Goal: Task Accomplishment & Management: Manage account settings

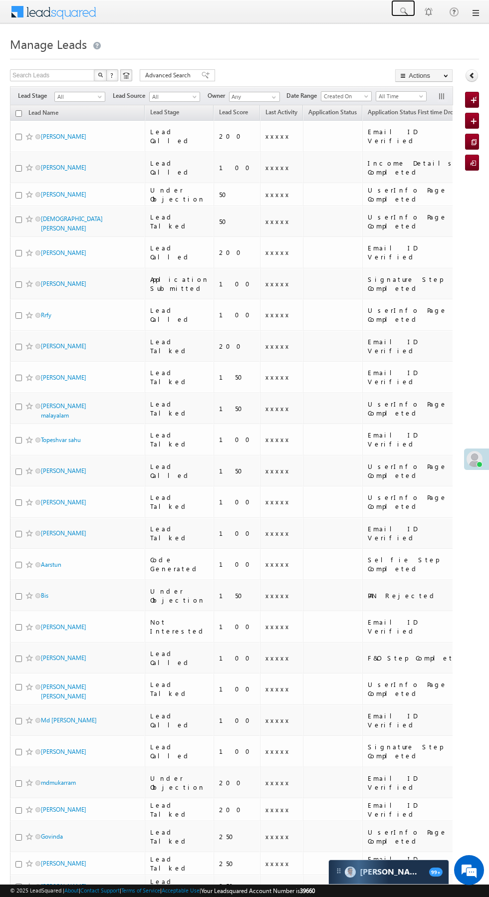
click at [405, 14] on span at bounding box center [403, 11] width 10 height 10
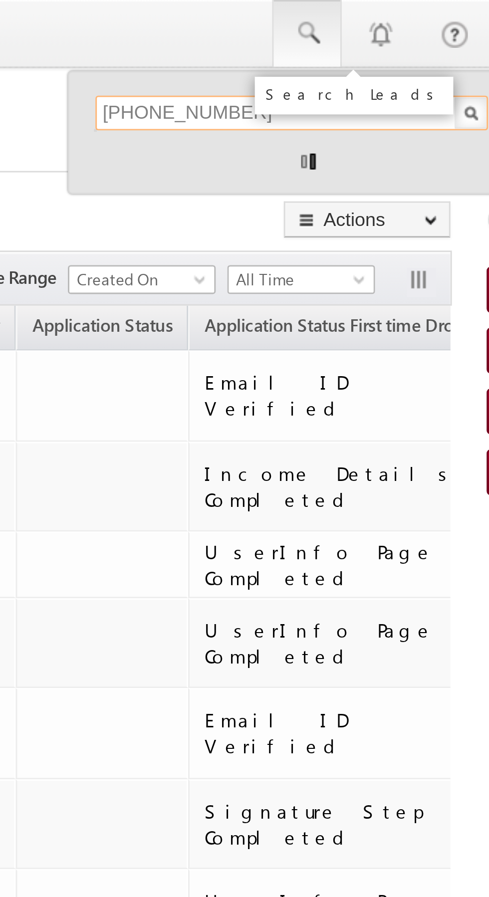
click at [343, 39] on input "+91 63533 18583" at bounding box center [397, 39] width 135 height 12
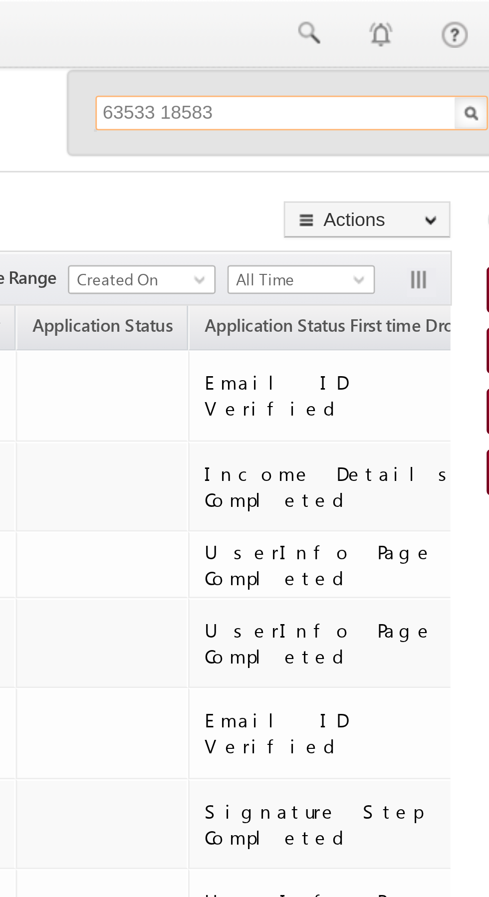
click at [355, 38] on input "63533 18583" at bounding box center [397, 39] width 135 height 12
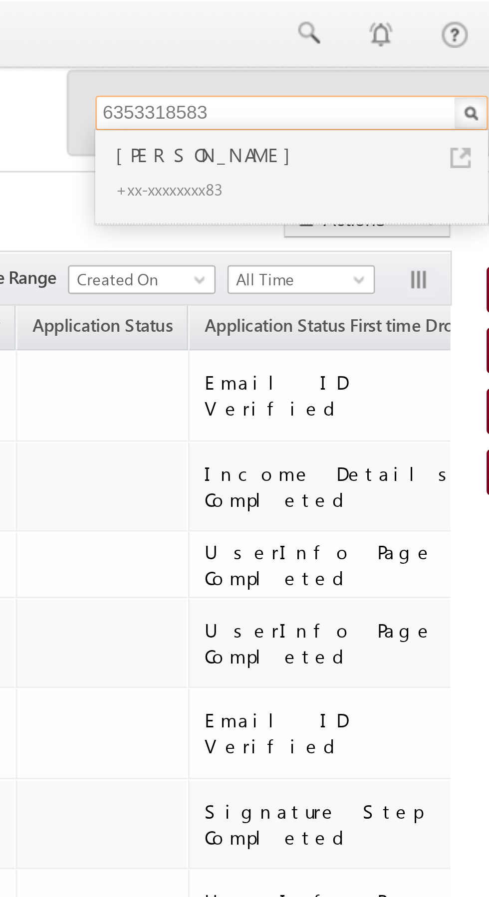
type input "6353318583"
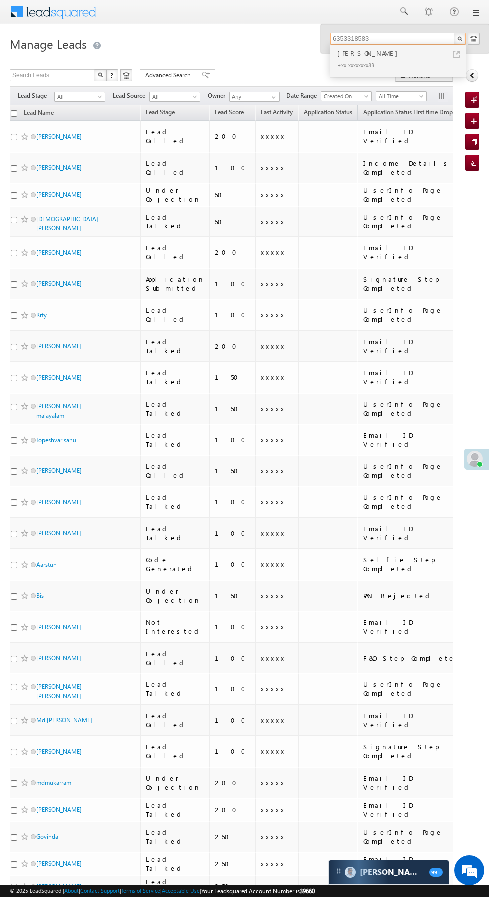
scroll to position [0, 12]
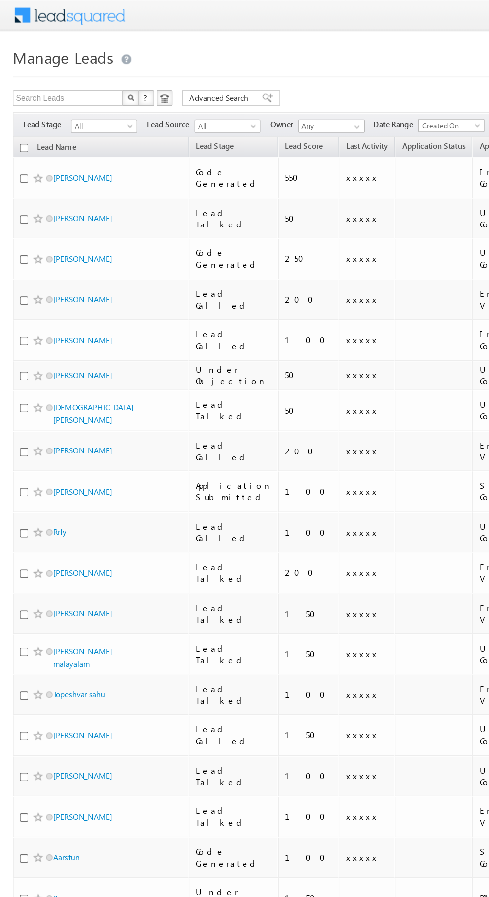
scroll to position [0, 6]
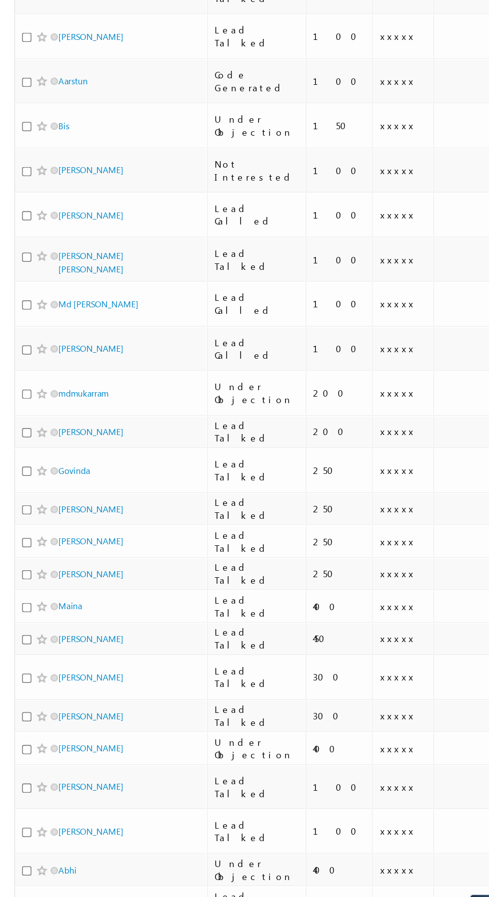
scroll to position [366, 0]
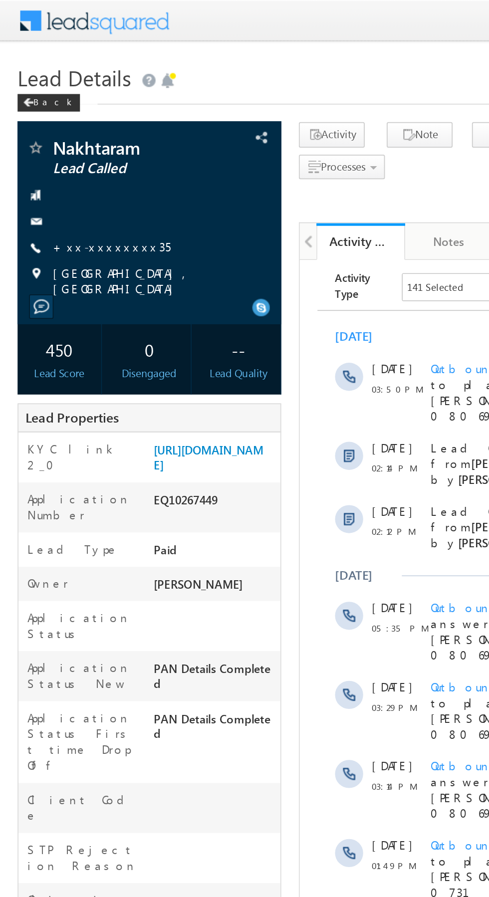
click at [55, 136] on link "+xx-xxxxxxxx35" at bounding box center [63, 140] width 67 height 8
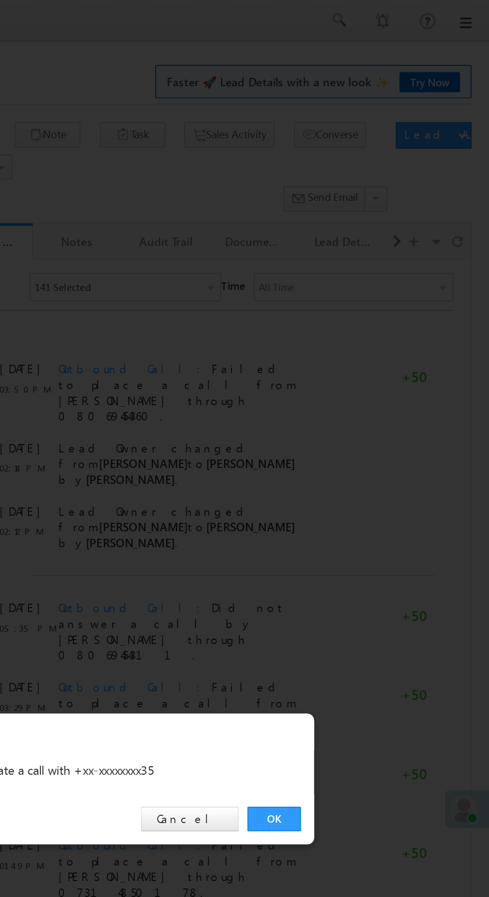
click at [368, 463] on link "OK" at bounding box center [367, 465] width 30 height 14
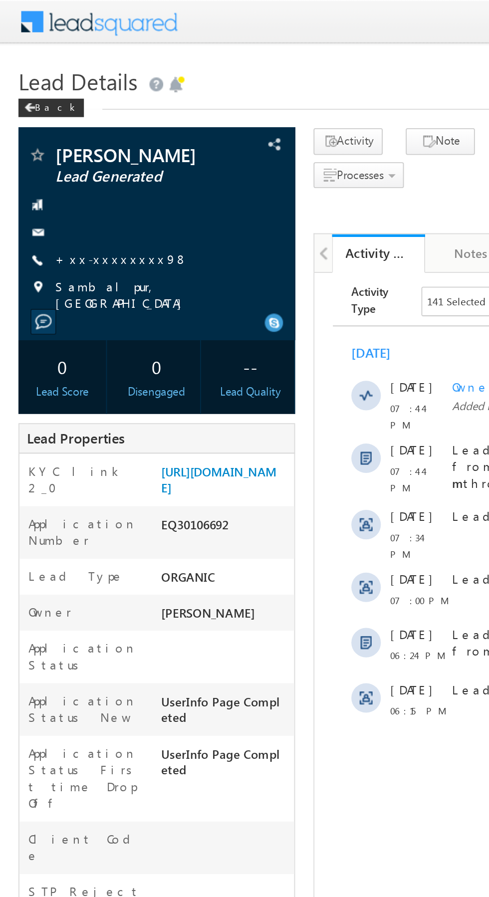
click at [61, 141] on link "+xx-xxxxxxxx98" at bounding box center [66, 140] width 72 height 8
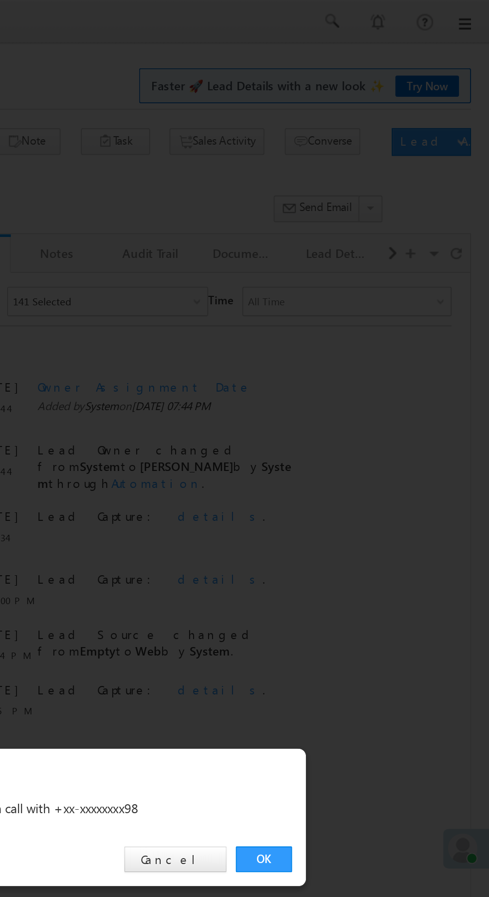
click at [365, 467] on link "OK" at bounding box center [367, 465] width 30 height 14
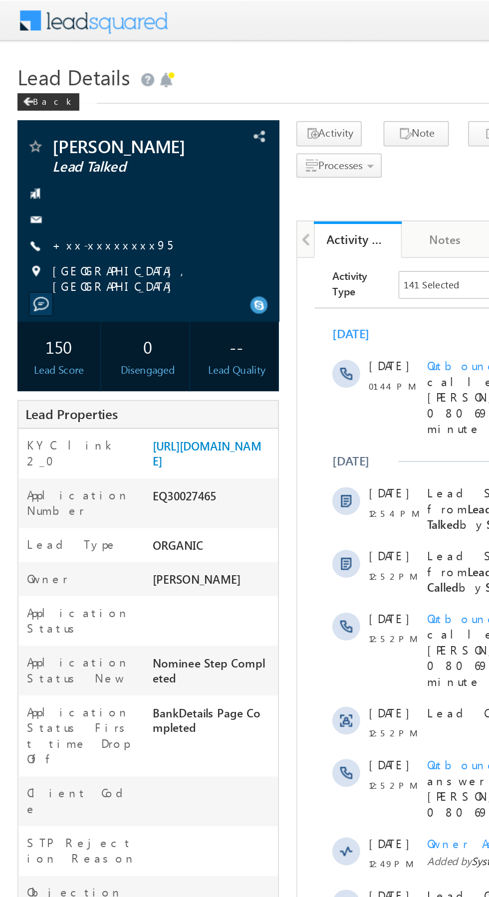
click at [61, 139] on link "+xx-xxxxxxxx95" at bounding box center [64, 140] width 69 height 8
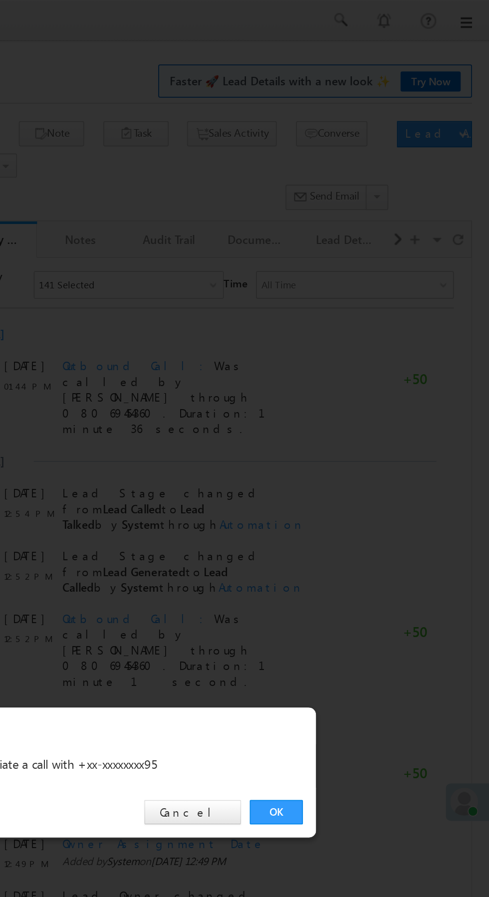
click at [364, 468] on link "OK" at bounding box center [367, 465] width 30 height 14
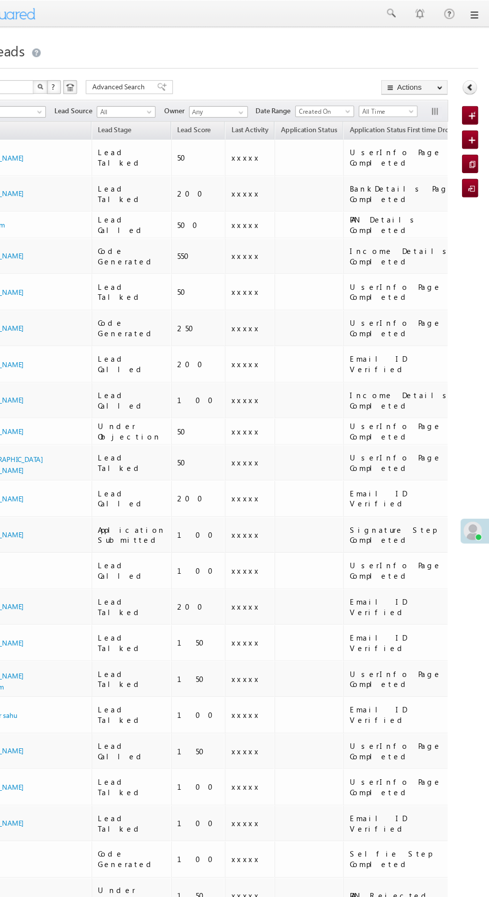
scroll to position [0, 3]
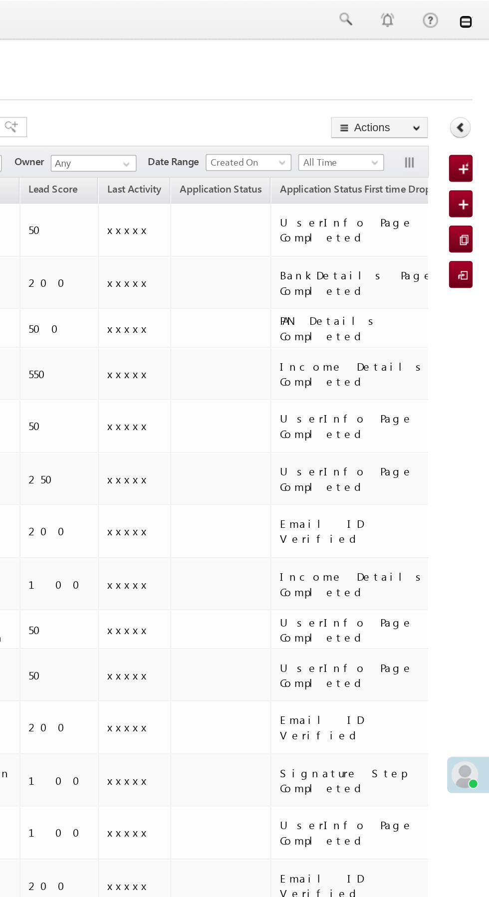
click at [476, 13] on link at bounding box center [475, 13] width 8 height 8
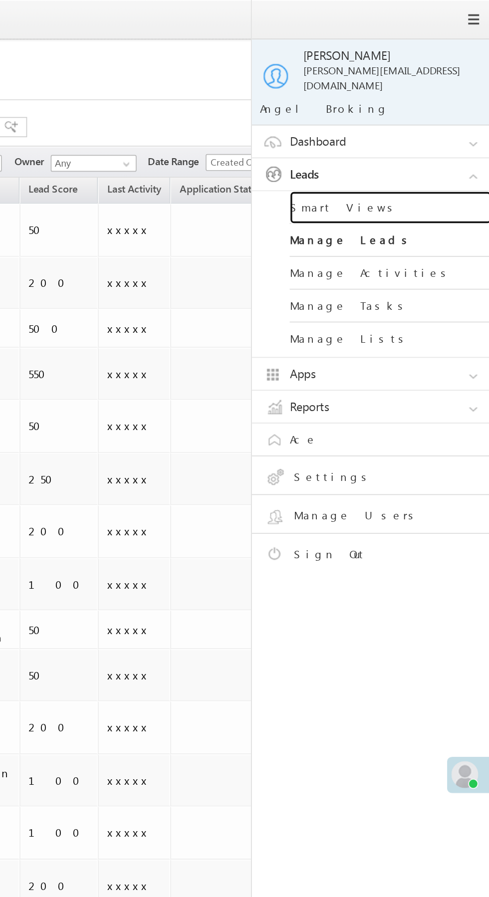
click at [449, 119] on link "Smart Views" at bounding box center [430, 122] width 120 height 19
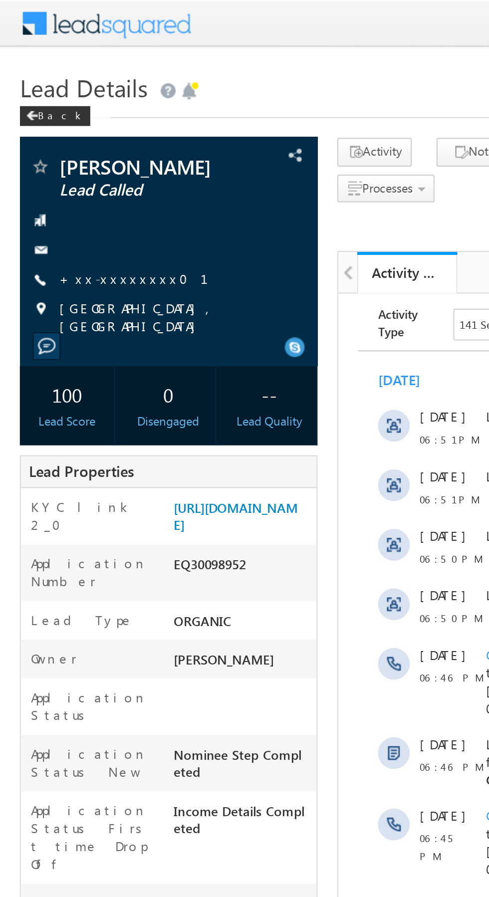
click at [57, 142] on link "+xx-xxxxxxxx01" at bounding box center [73, 140] width 87 height 8
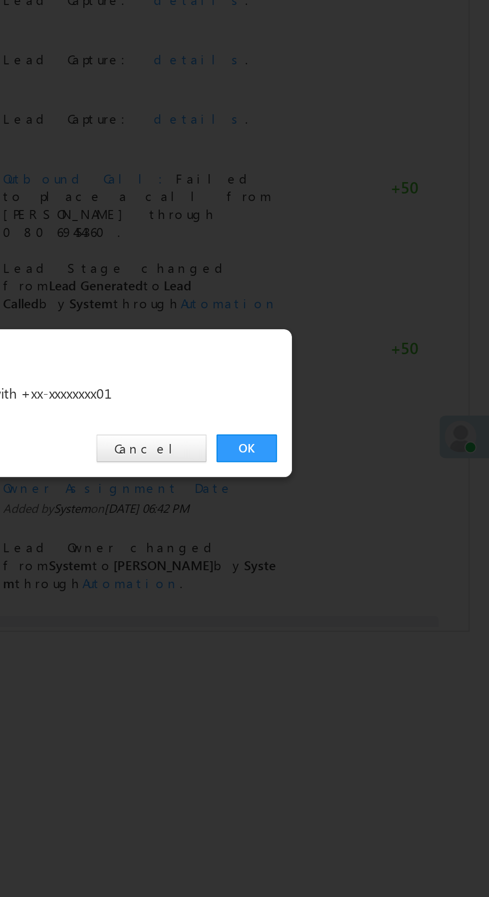
click at [365, 465] on link "OK" at bounding box center [367, 465] width 30 height 14
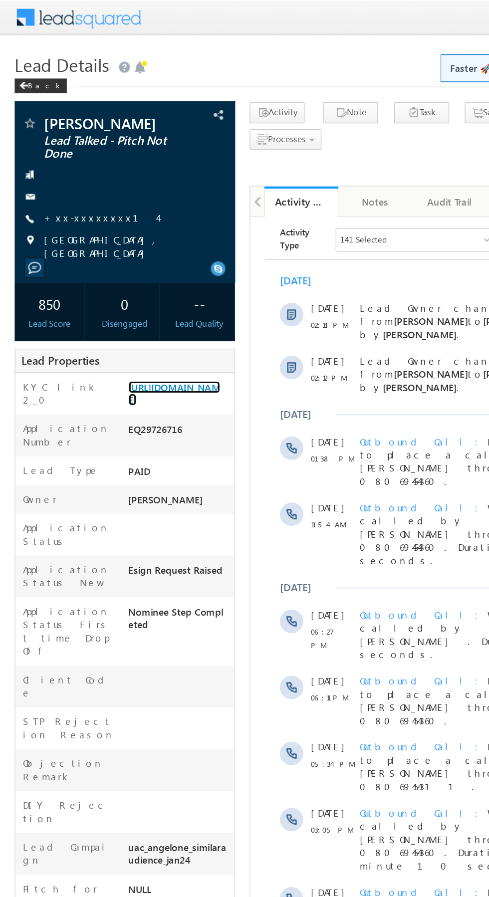
click at [113, 260] on link "https://angelbroking1-pk3em7sa.customui-test.leadsquared.com?leadId=eae41914-32…" at bounding box center [118, 267] width 62 height 17
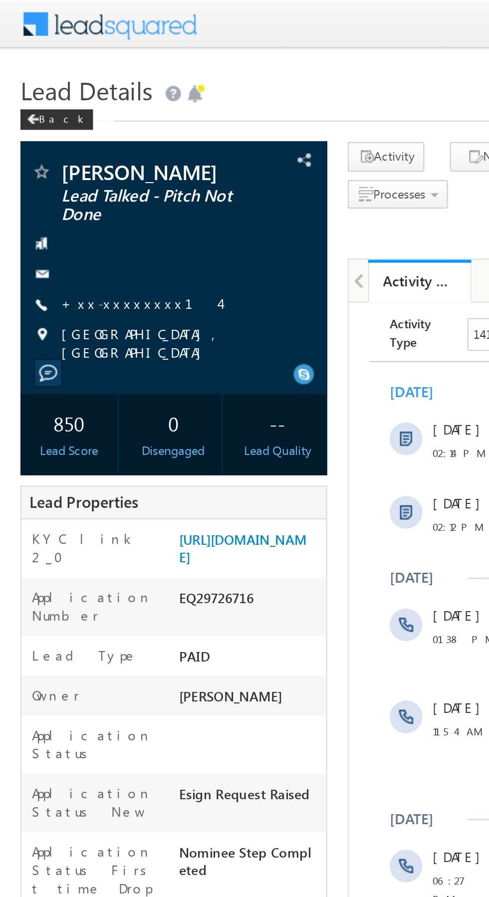
click at [56, 146] on link "+xx-xxxxxxxx14" at bounding box center [68, 148] width 77 height 8
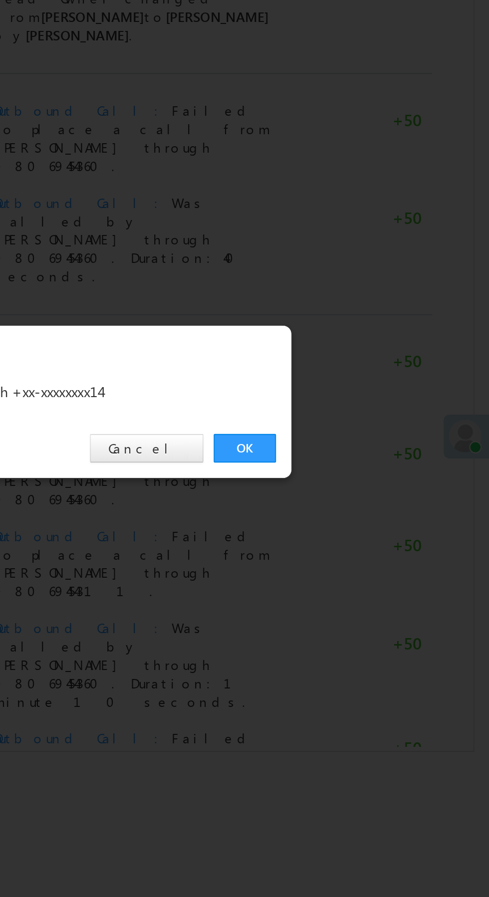
click at [367, 464] on link "OK" at bounding box center [367, 465] width 30 height 14
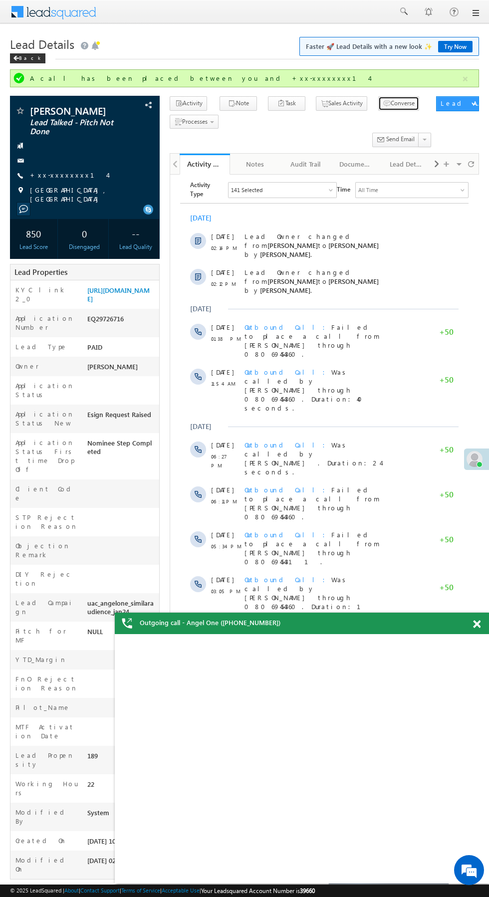
click at [382, 104] on icon "button" at bounding box center [386, 103] width 8 height 9
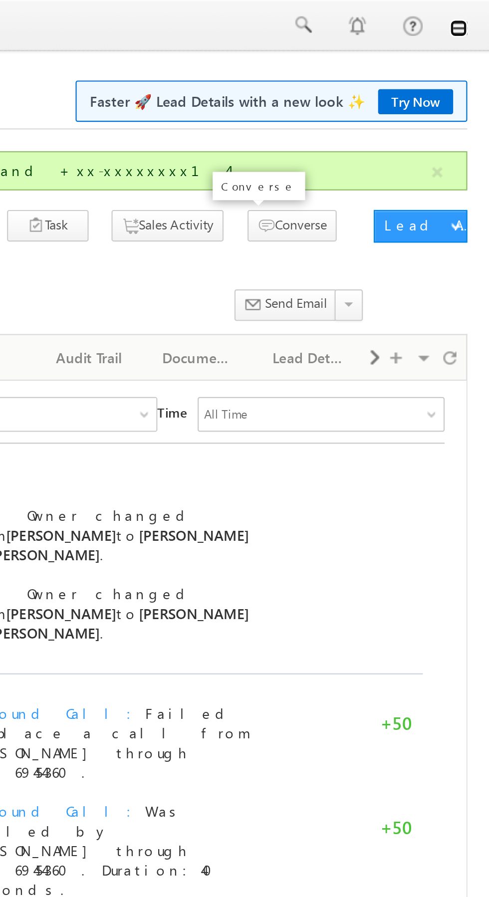
click at [475, 13] on link at bounding box center [475, 13] width 8 height 8
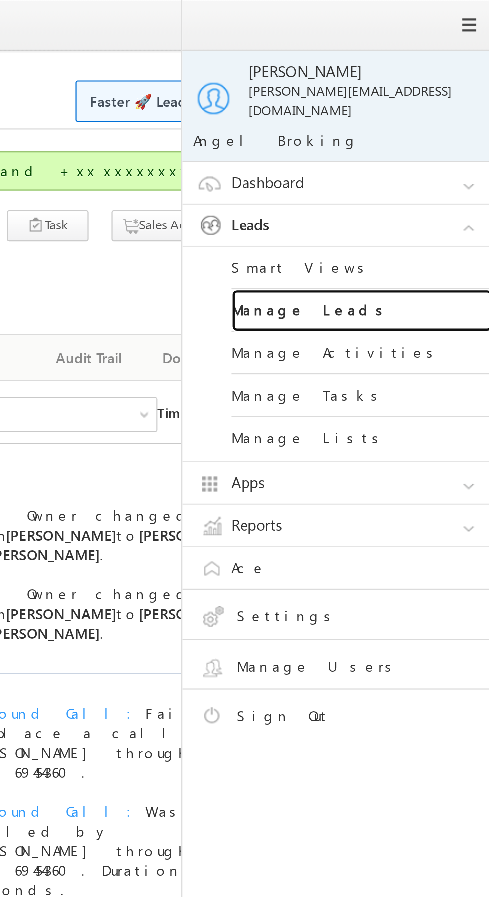
click at [431, 135] on link "Manage Leads" at bounding box center [430, 142] width 120 height 19
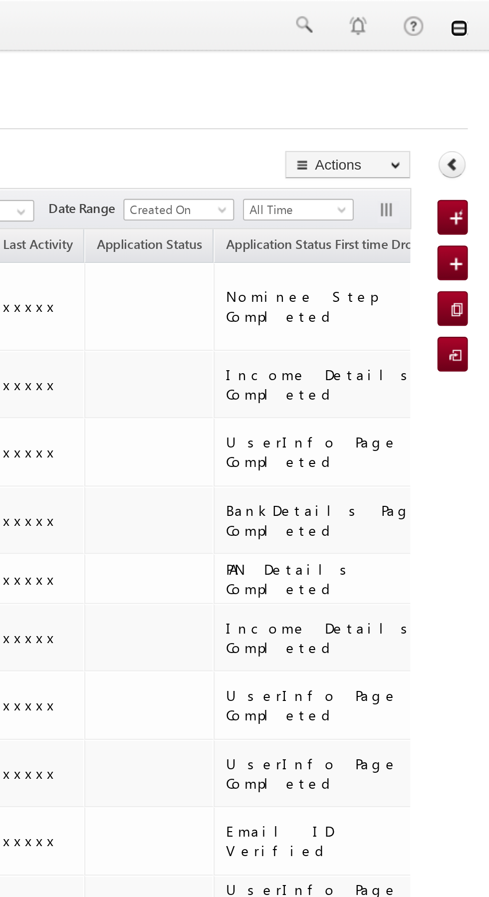
click at [476, 13] on link at bounding box center [475, 13] width 8 height 8
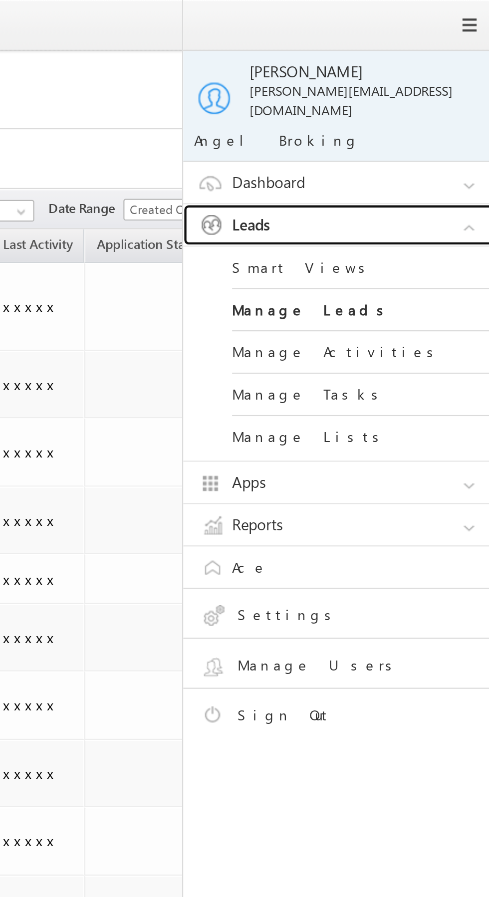
click at [435, 94] on link "Leads" at bounding box center [423, 103] width 150 height 19
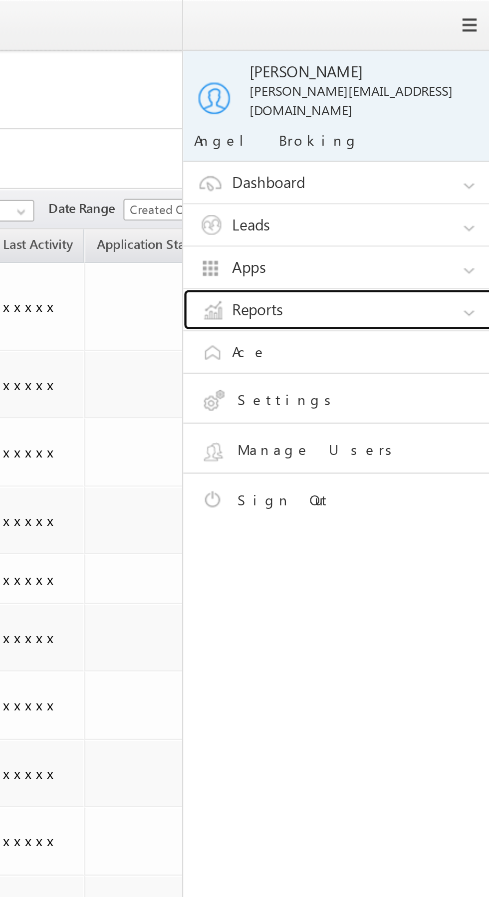
click at [421, 137] on link "Reports" at bounding box center [423, 142] width 150 height 19
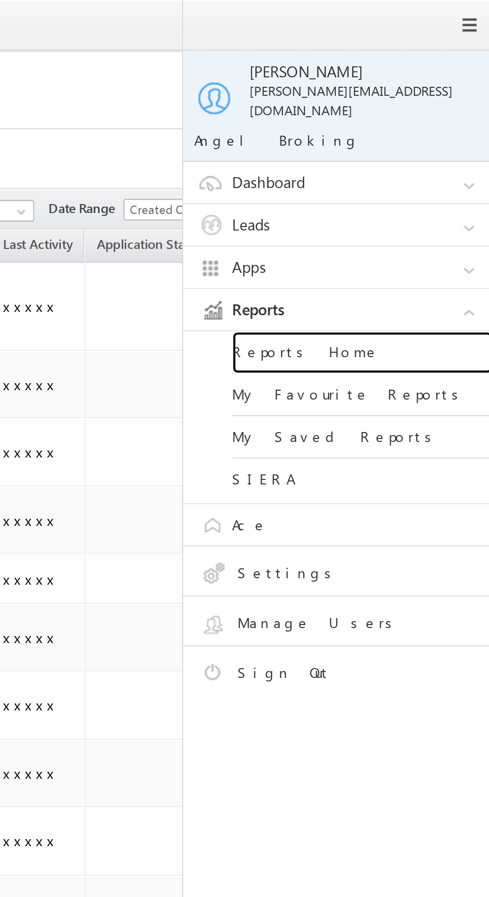
click at [424, 155] on link "Reports Home" at bounding box center [430, 161] width 120 height 19
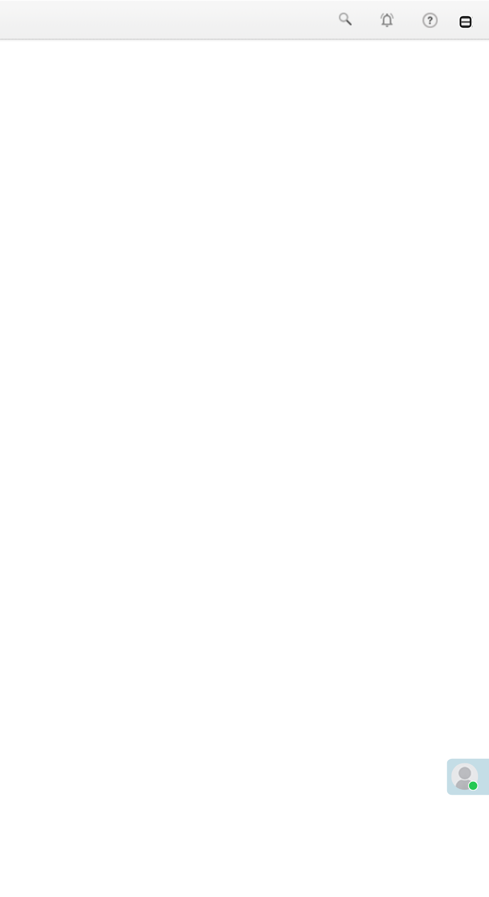
click at [476, 13] on link at bounding box center [475, 13] width 8 height 8
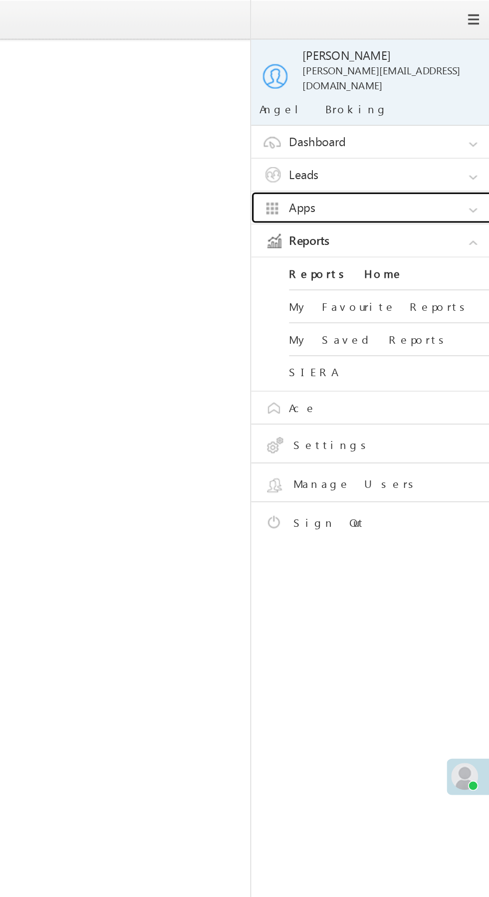
click at [439, 114] on link "Apps" at bounding box center [423, 122] width 150 height 19
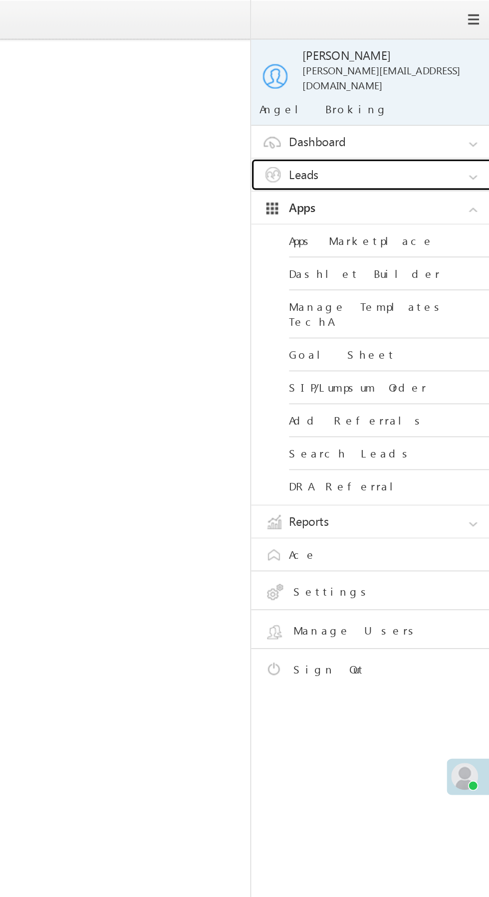
click at [440, 96] on link "Leads" at bounding box center [423, 103] width 150 height 19
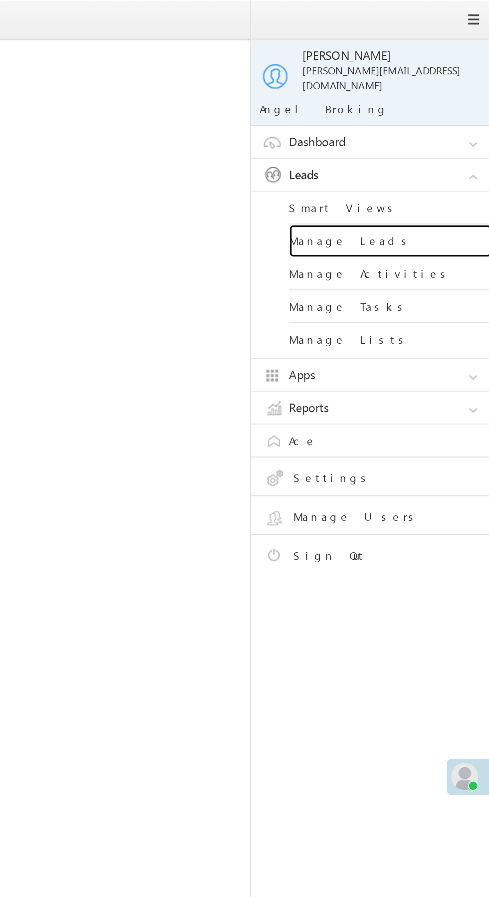
click at [435, 136] on link "Manage Leads" at bounding box center [430, 142] width 120 height 19
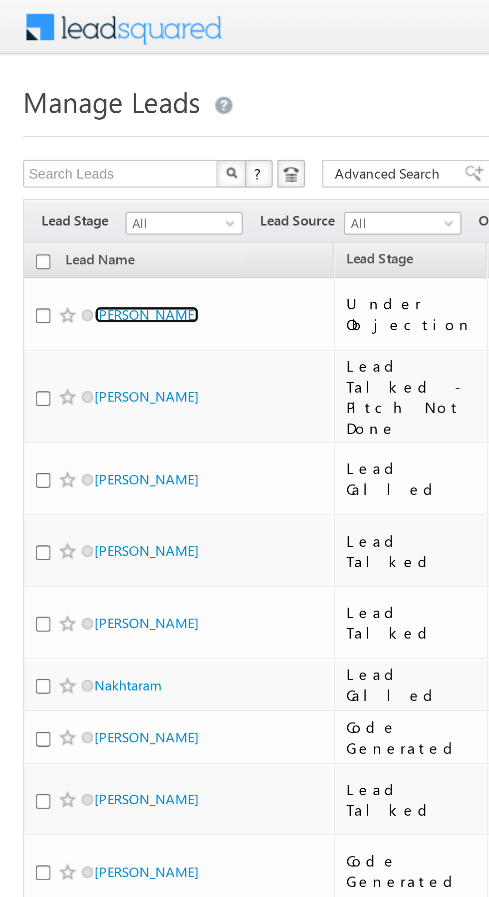
click at [63, 133] on link "[PERSON_NAME]" at bounding box center [63, 136] width 45 height 7
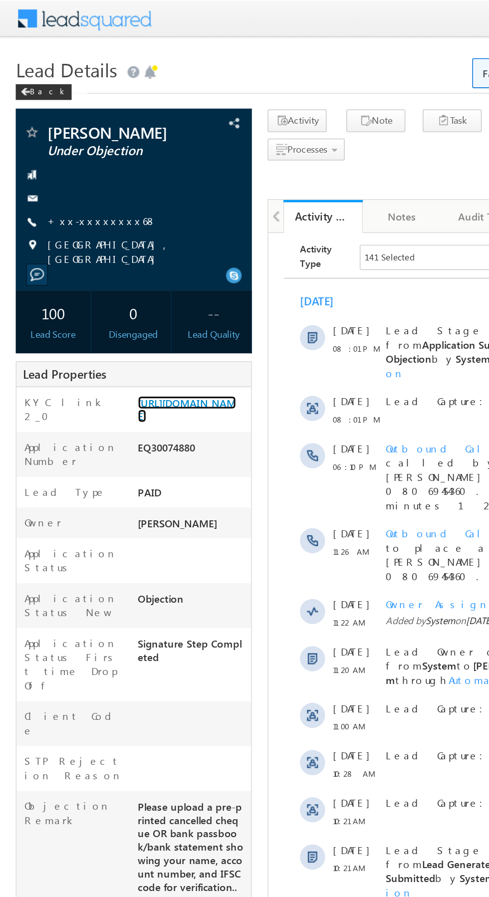
click at [122, 268] on link "https://angelbroking1-pk3em7sa.customui-test.leadsquared.com?leadId=92bf7609-cc…" at bounding box center [118, 259] width 62 height 17
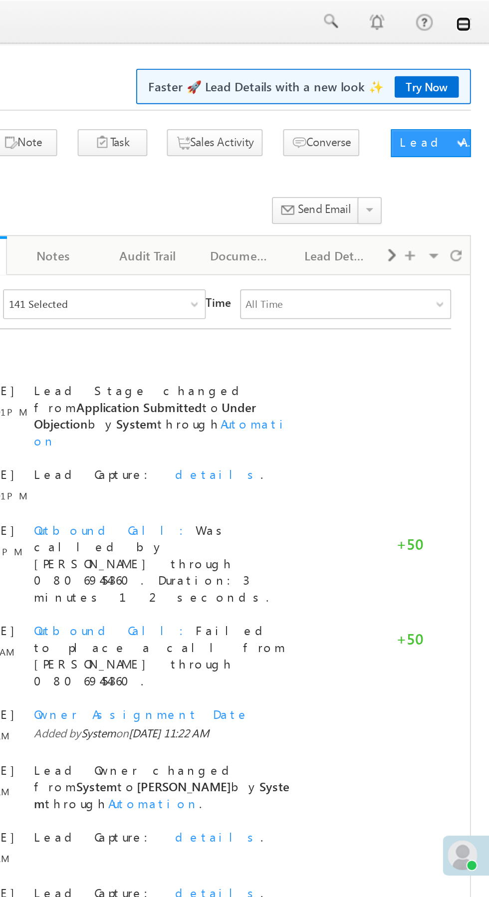
click at [476, 15] on link at bounding box center [475, 13] width 8 height 8
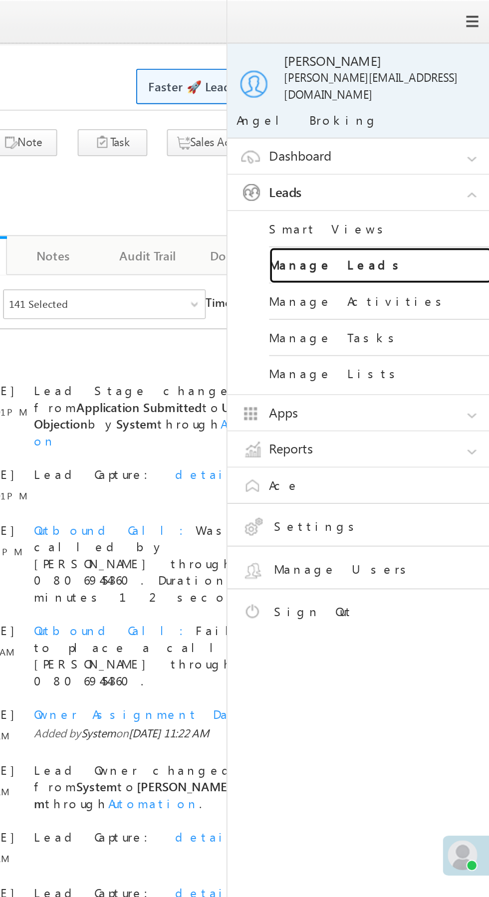
click at [444, 135] on link "Manage Leads" at bounding box center [430, 142] width 120 height 19
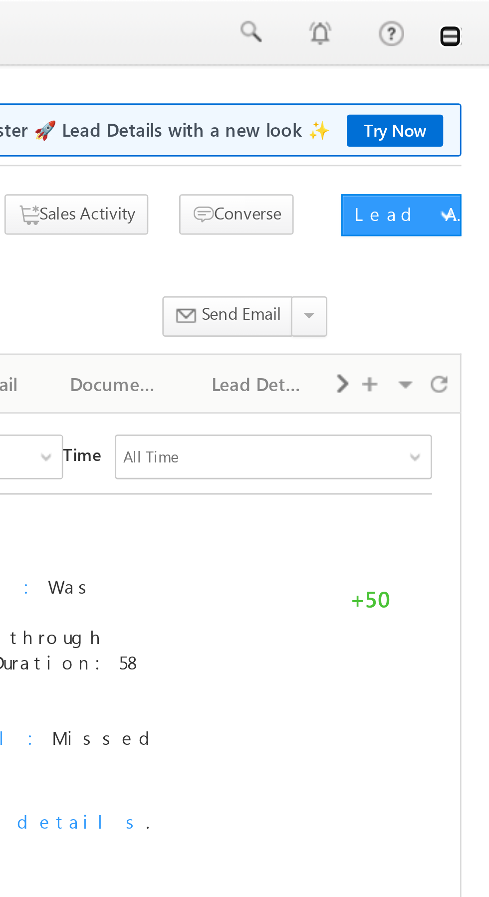
click at [477, 13] on link at bounding box center [475, 13] width 8 height 8
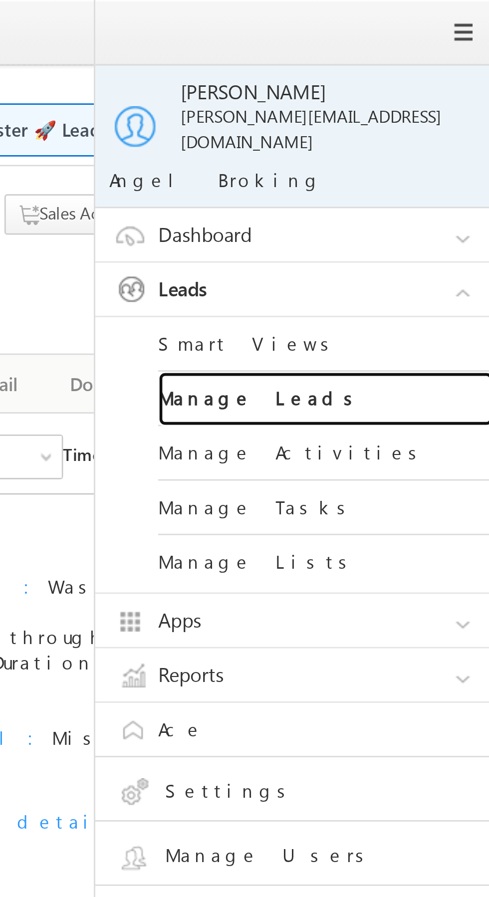
click at [434, 133] on link "Manage Leads" at bounding box center [430, 142] width 120 height 19
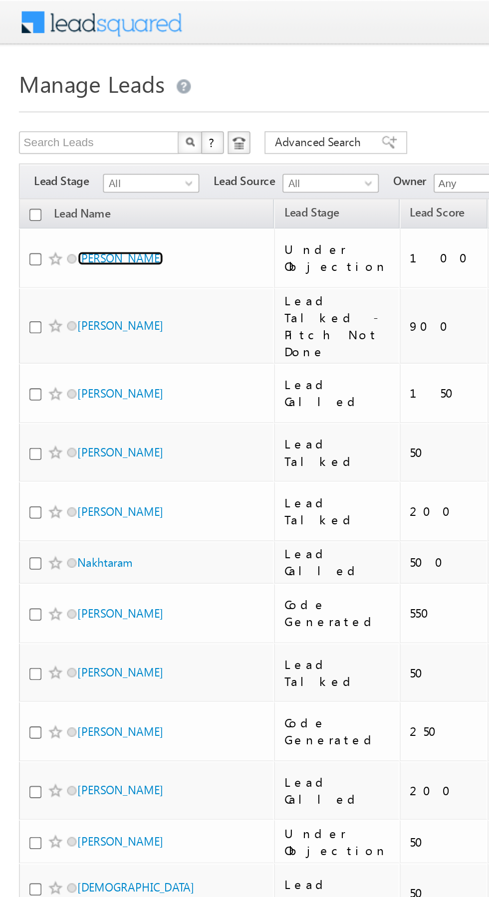
click at [64, 133] on link "Charan Singh" at bounding box center [63, 136] width 45 height 7
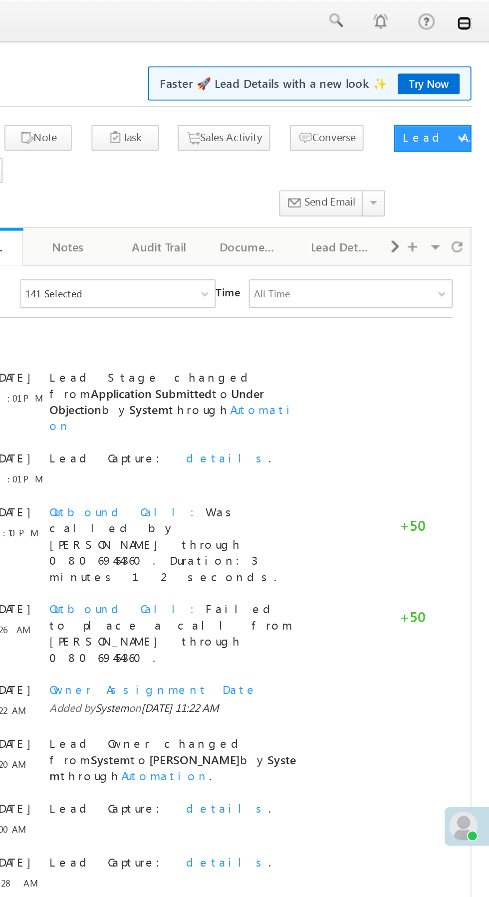
click at [473, 13] on link at bounding box center [475, 13] width 8 height 8
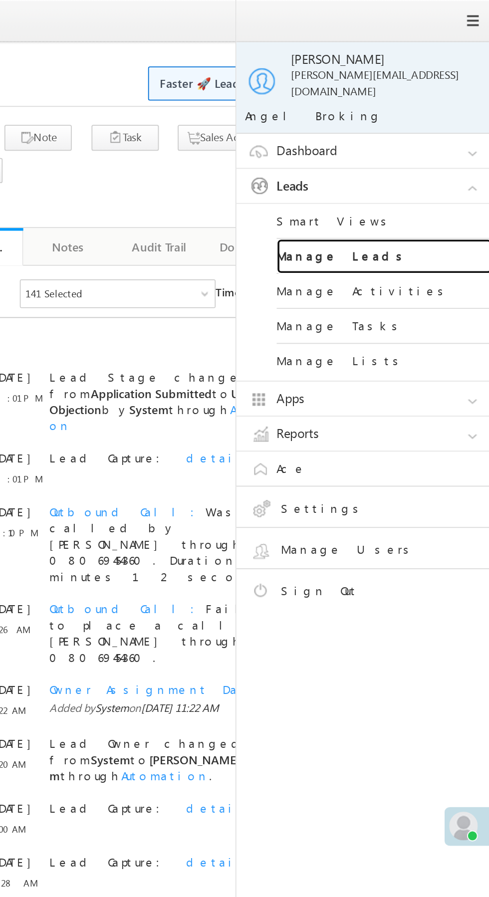
click at [439, 133] on link "Manage Leads" at bounding box center [430, 142] width 120 height 19
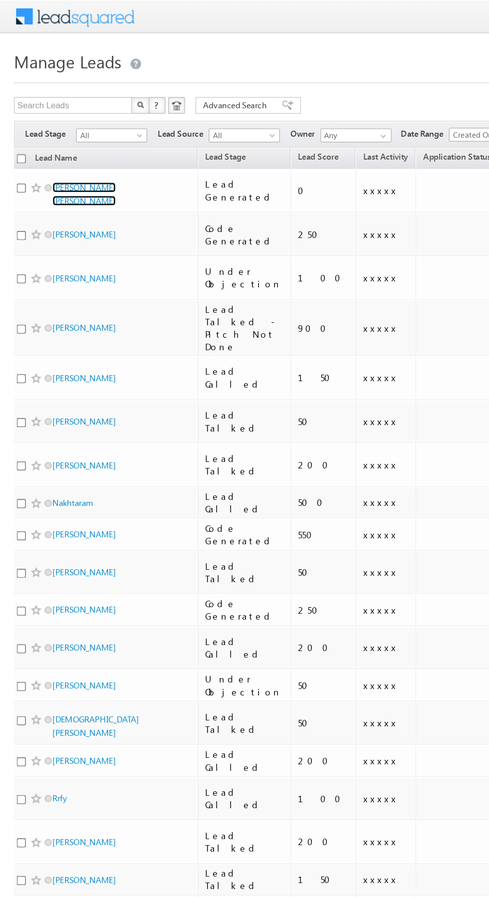
click at [72, 133] on link "[PERSON_NAME] [PERSON_NAME]" at bounding box center [59, 138] width 45 height 17
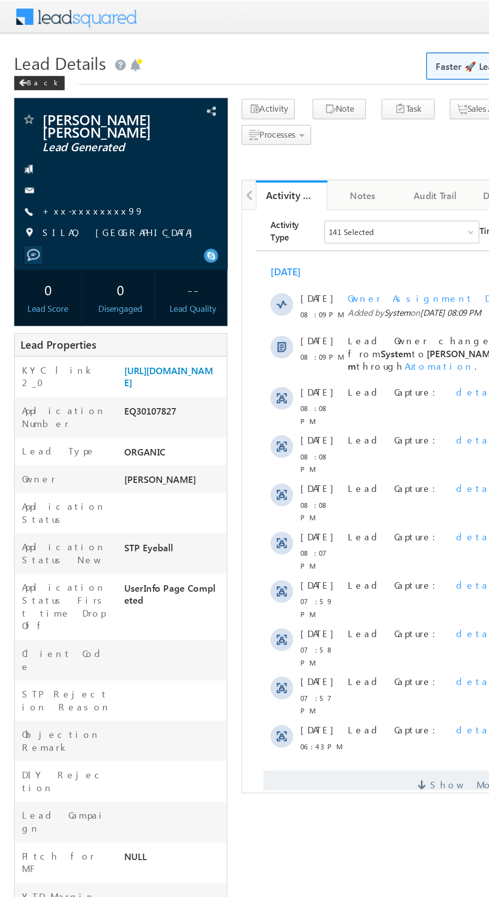
click at [61, 148] on link "+xx-xxxxxxxx99" at bounding box center [65, 148] width 71 height 8
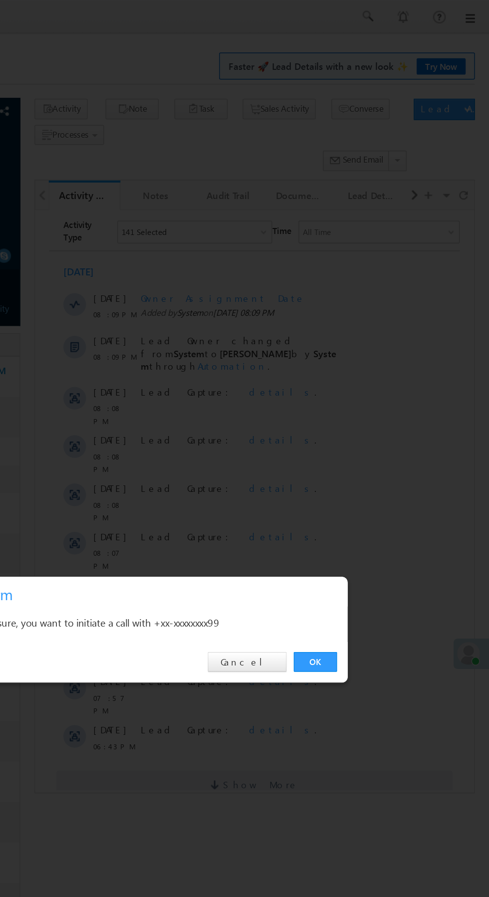
click at [372, 464] on link "OK" at bounding box center [367, 465] width 30 height 14
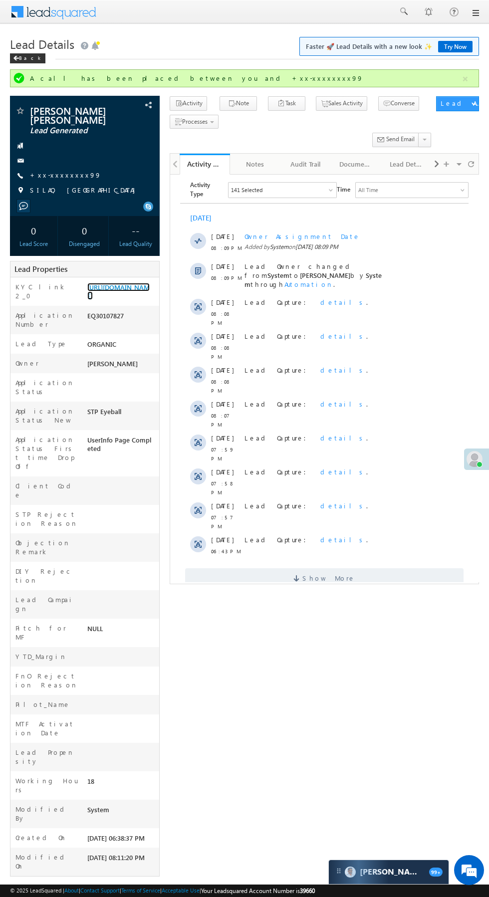
click at [112, 287] on link "[URL][DOMAIN_NAME]" at bounding box center [118, 291] width 62 height 17
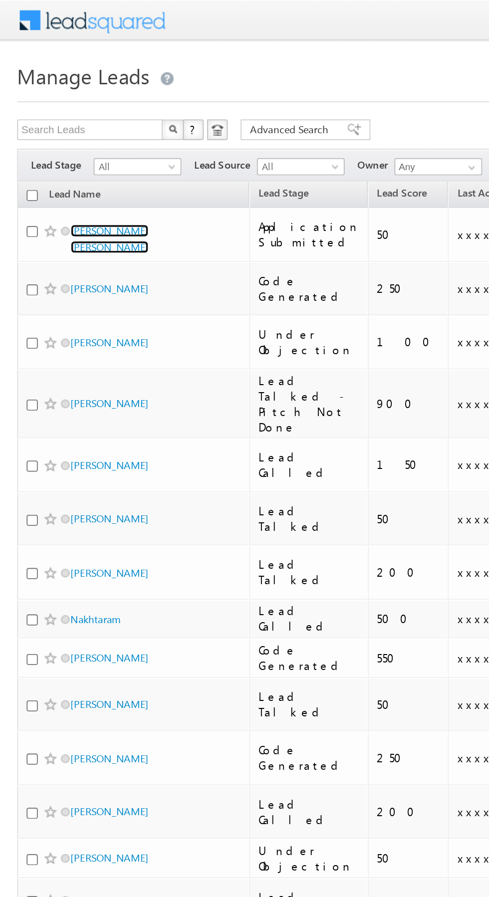
click at [67, 141] on link "PRAMOD KUMAR BARAHPURIA" at bounding box center [63, 138] width 45 height 17
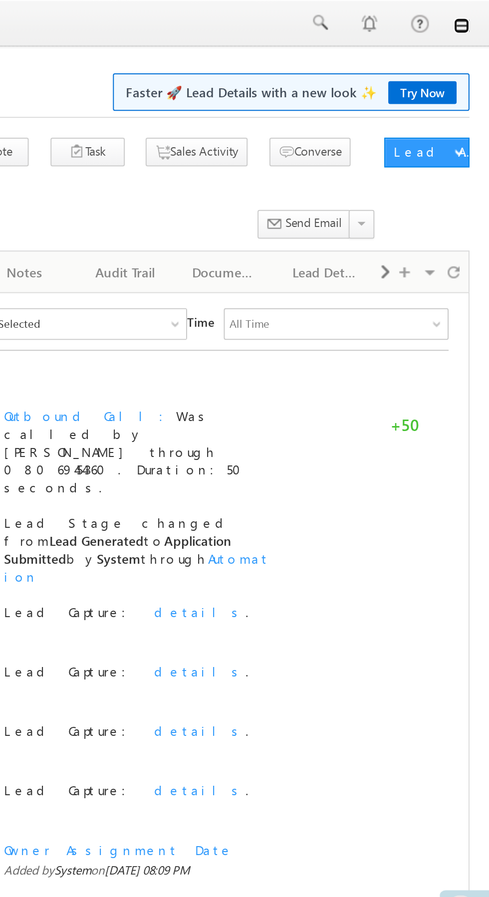
click at [476, 15] on link at bounding box center [475, 13] width 8 height 8
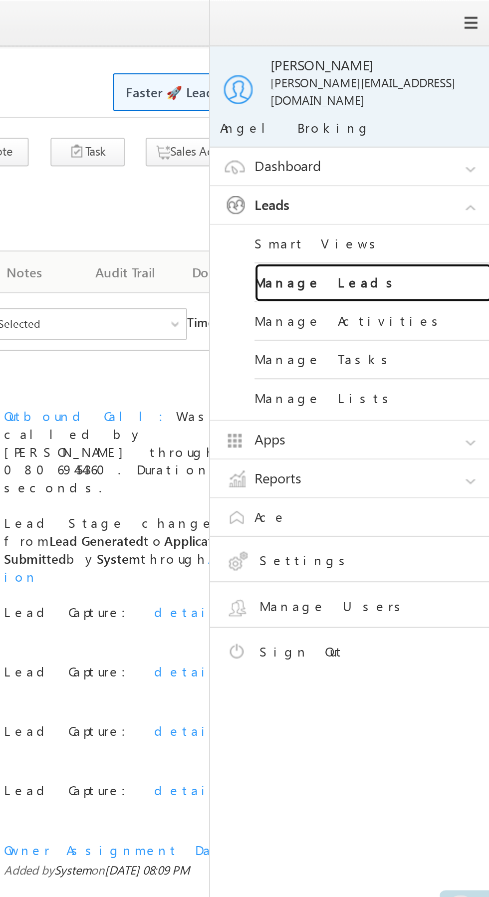
click at [431, 133] on link "Manage Leads" at bounding box center [430, 142] width 120 height 19
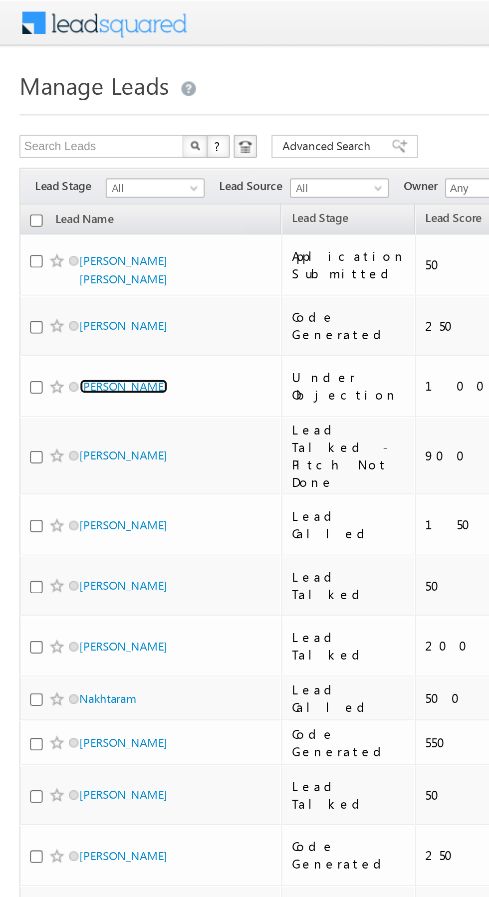
click at [62, 195] on link "[PERSON_NAME]" at bounding box center [63, 198] width 45 height 7
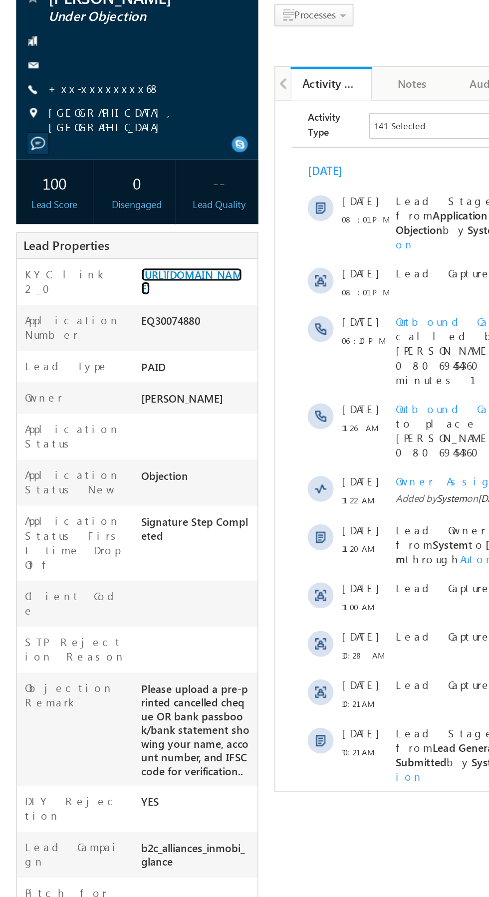
click at [111, 268] on link "[URL][DOMAIN_NAME]" at bounding box center [118, 259] width 62 height 17
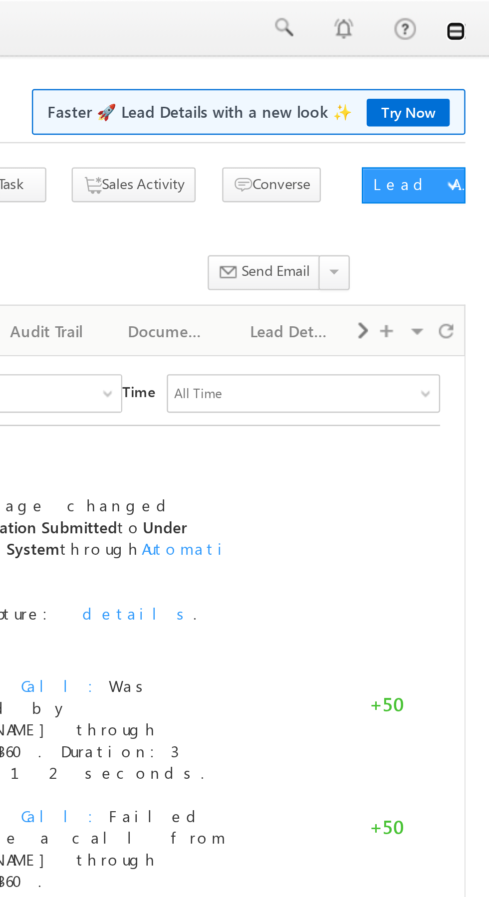
click at [475, 15] on link at bounding box center [475, 13] width 8 height 8
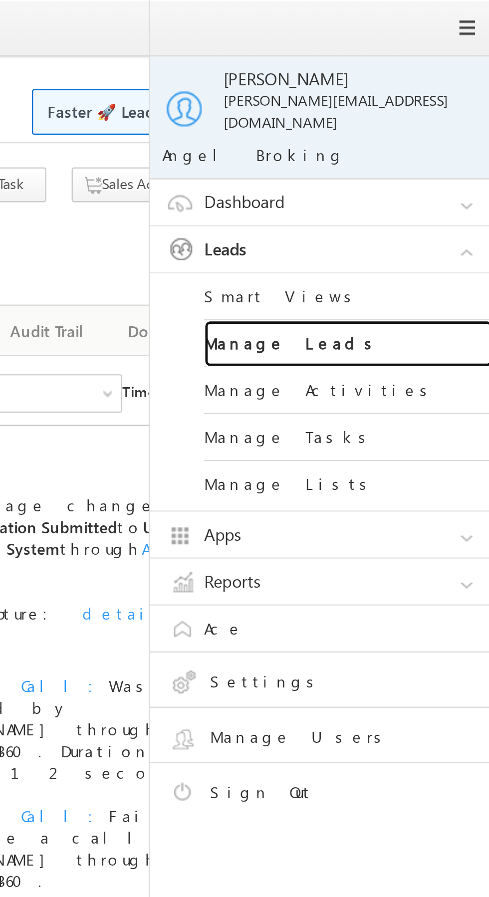
click at [425, 139] on link "Manage Leads" at bounding box center [430, 142] width 120 height 19
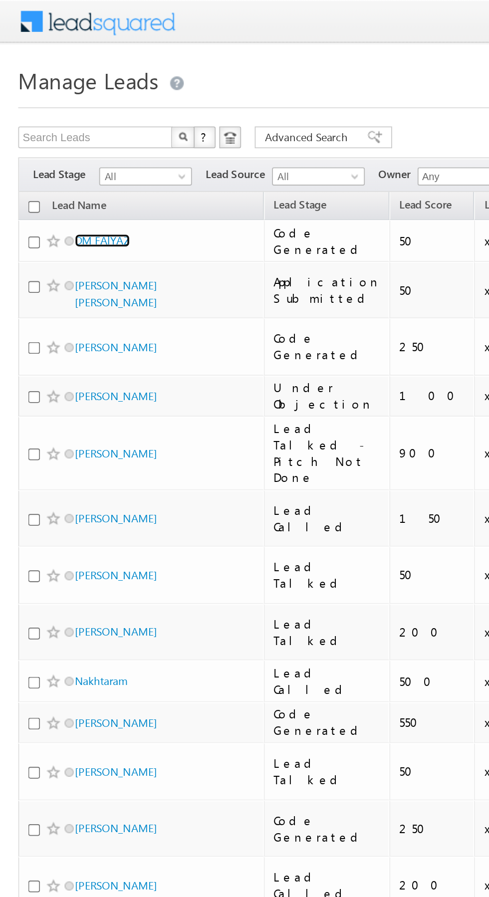
click at [66, 136] on link "DM FAlYAZ" at bounding box center [56, 131] width 30 height 7
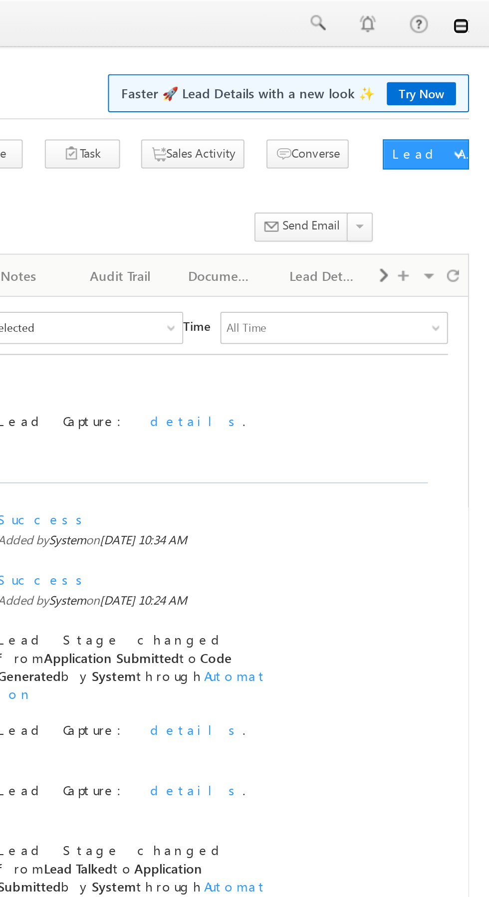
click at [476, 15] on link at bounding box center [475, 13] width 8 height 8
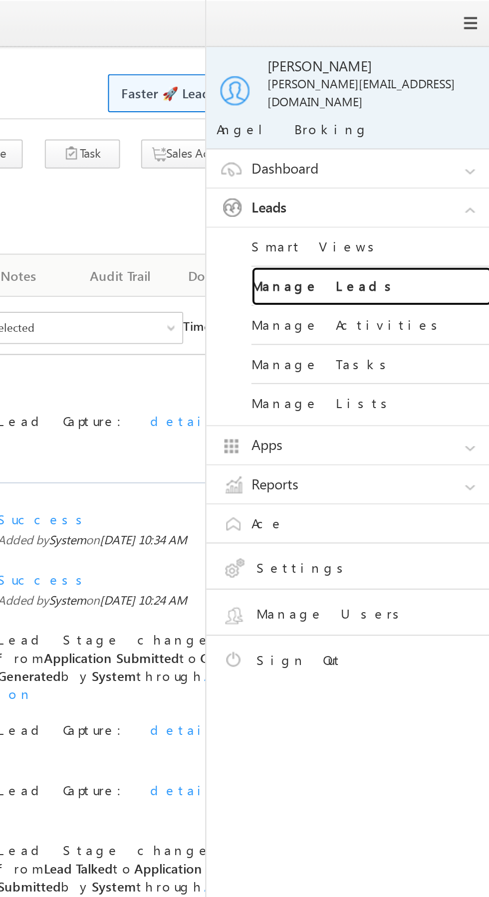
click at [434, 140] on link "Manage Leads" at bounding box center [430, 142] width 120 height 19
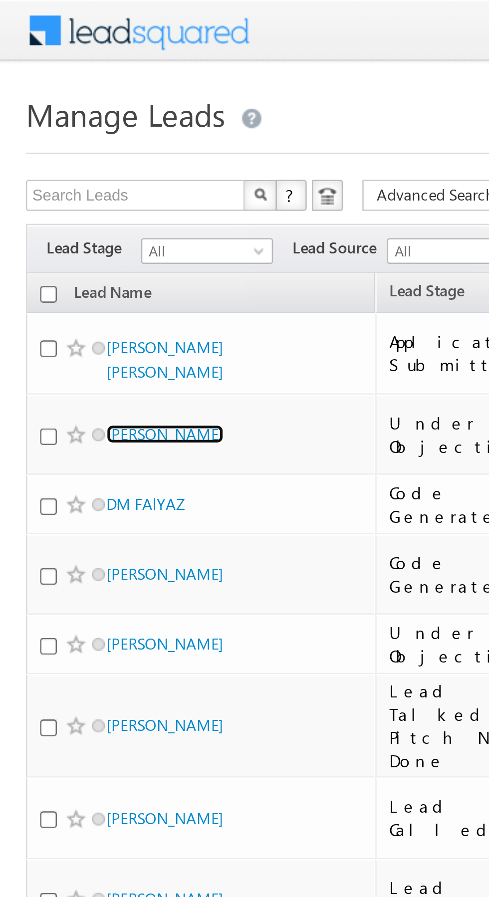
click at [58, 164] on link "[PERSON_NAME]" at bounding box center [63, 167] width 45 height 7
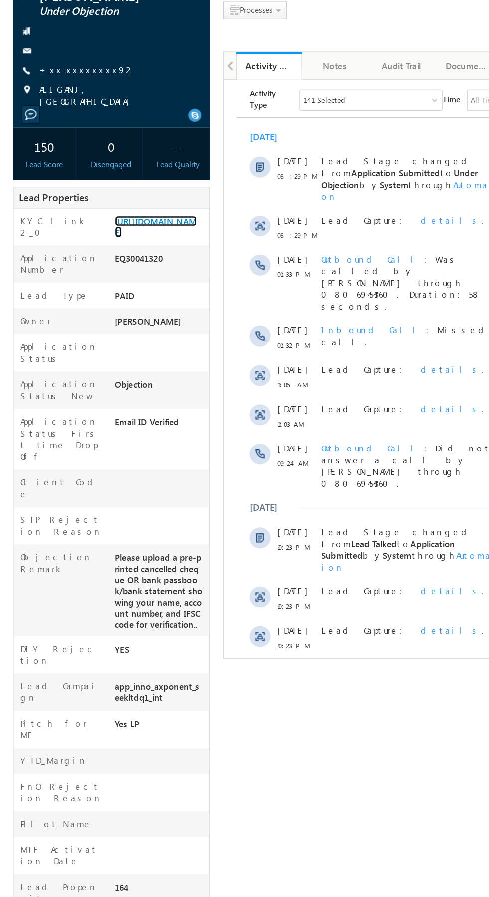
click at [117, 267] on link "[URL][DOMAIN_NAME]" at bounding box center [118, 259] width 62 height 17
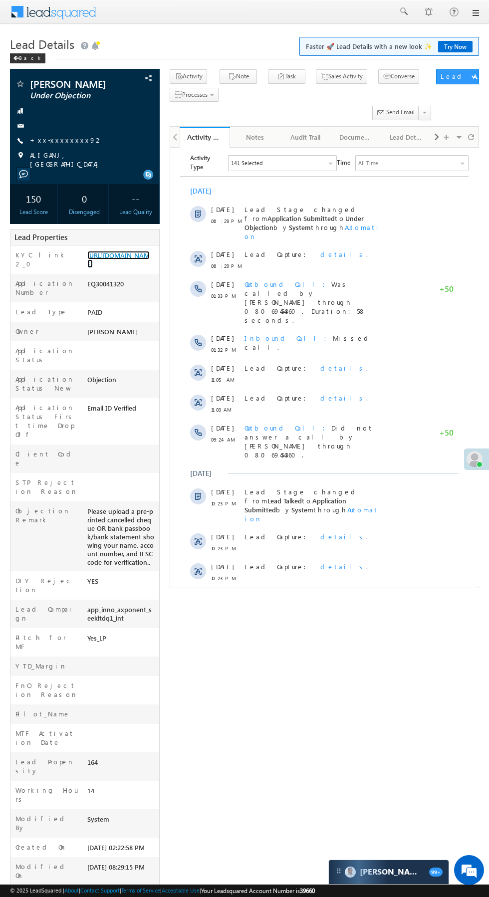
click at [119, 268] on link "[URL][DOMAIN_NAME]" at bounding box center [118, 259] width 62 height 17
click at [122, 266] on link "[URL][DOMAIN_NAME]" at bounding box center [118, 259] width 62 height 17
click at [117, 268] on link "[URL][DOMAIN_NAME]" at bounding box center [118, 259] width 62 height 17
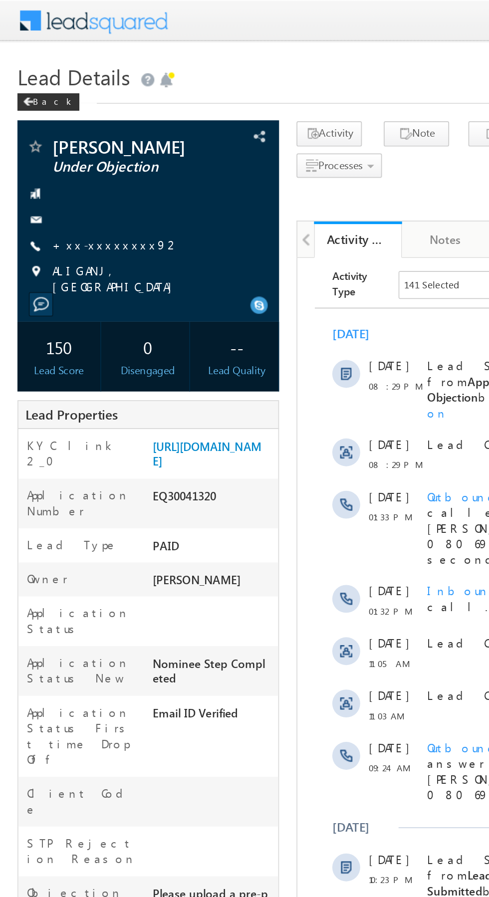
click at [64, 140] on link "+xx-xxxxxxxx92" at bounding box center [66, 140] width 73 height 8
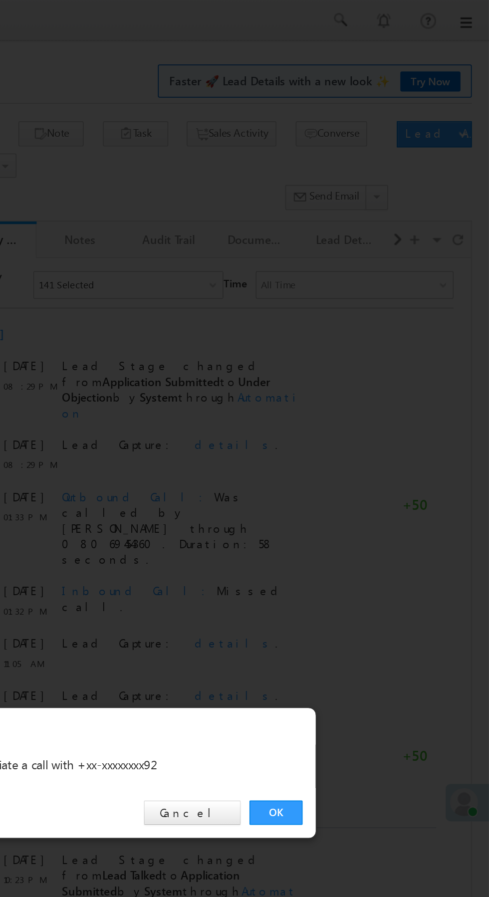
click at [367, 464] on link "OK" at bounding box center [367, 465] width 30 height 14
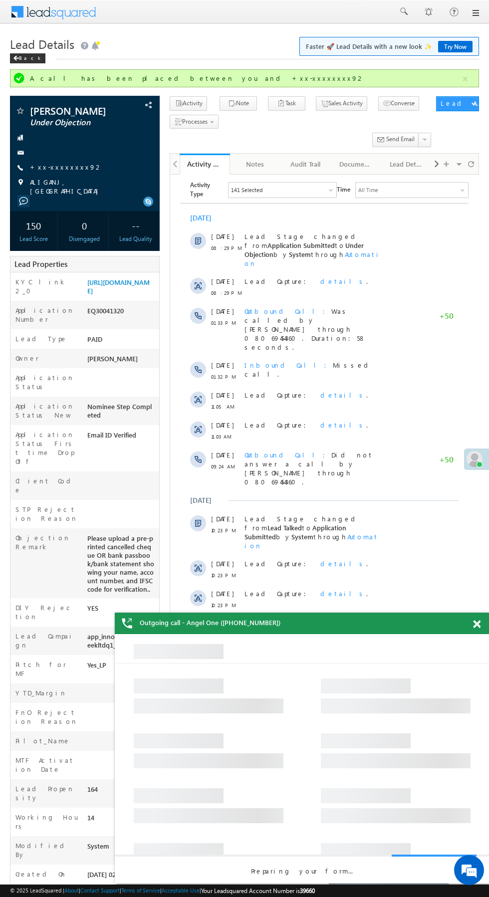
click at [389, 621] on span "Show More" at bounding box center [324, 631] width 278 height 20
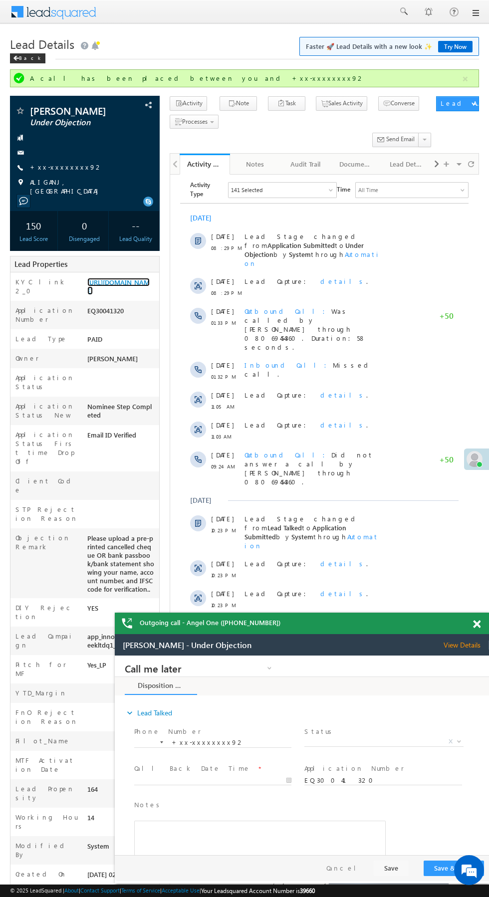
click at [123, 295] on link "[URL][DOMAIN_NAME]" at bounding box center [118, 286] width 62 height 17
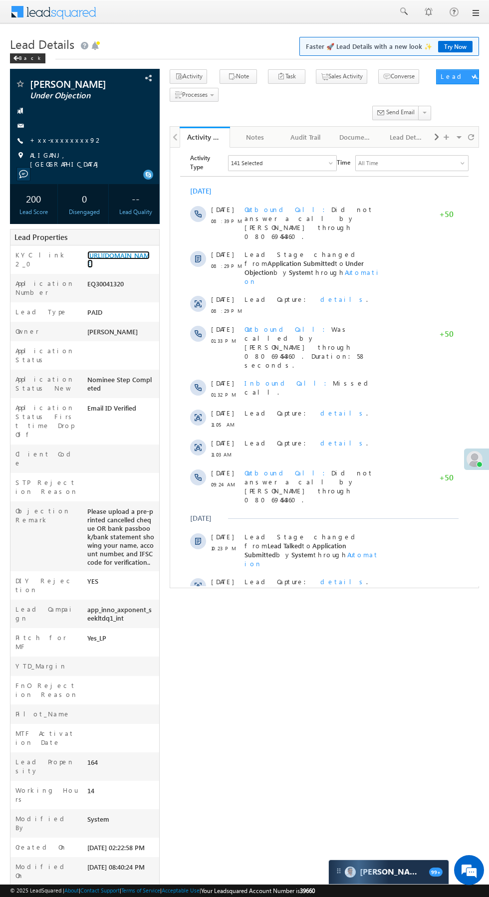
click at [138, 268] on link "[URL][DOMAIN_NAME]" at bounding box center [118, 259] width 62 height 17
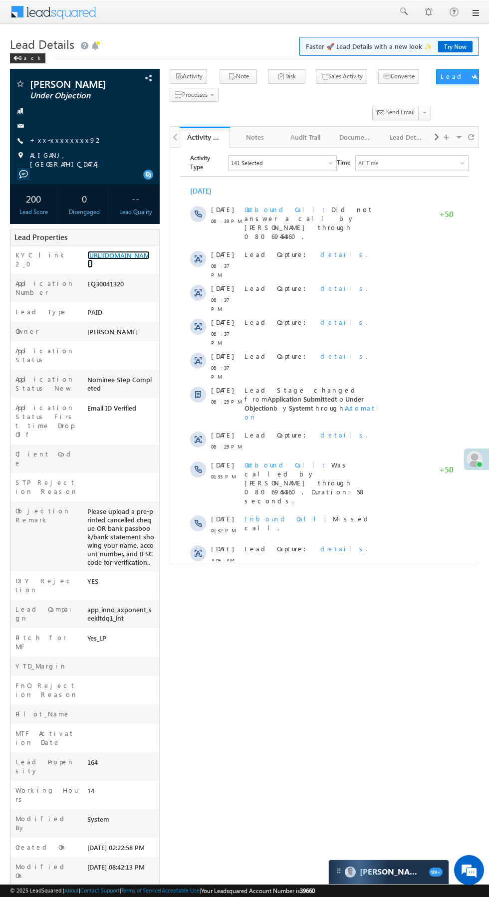
click at [125, 268] on link "[URL][DOMAIN_NAME]" at bounding box center [118, 259] width 62 height 17
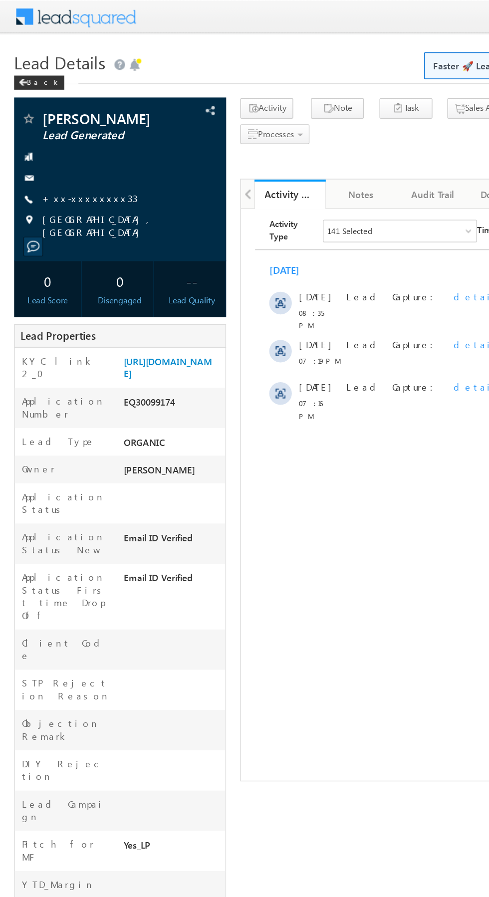
click at [55, 139] on link "+xx-xxxxxxxx33" at bounding box center [63, 140] width 67 height 8
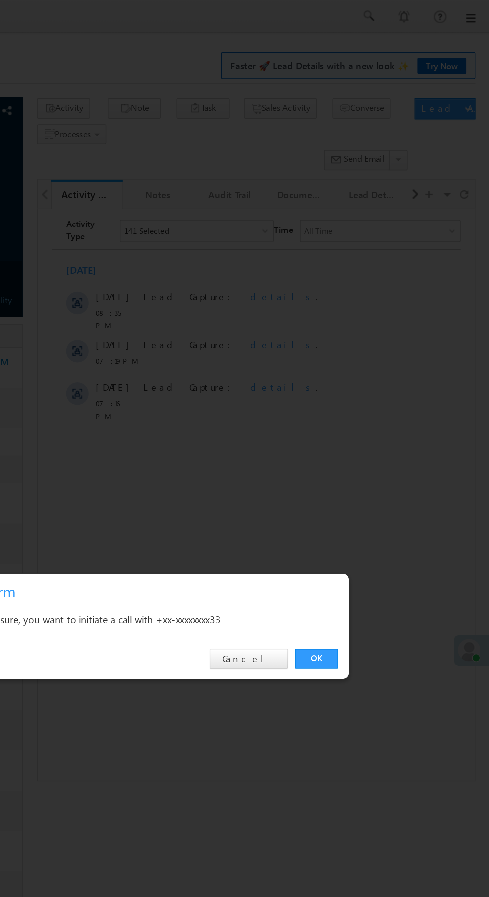
click at [367, 467] on link "OK" at bounding box center [367, 465] width 30 height 14
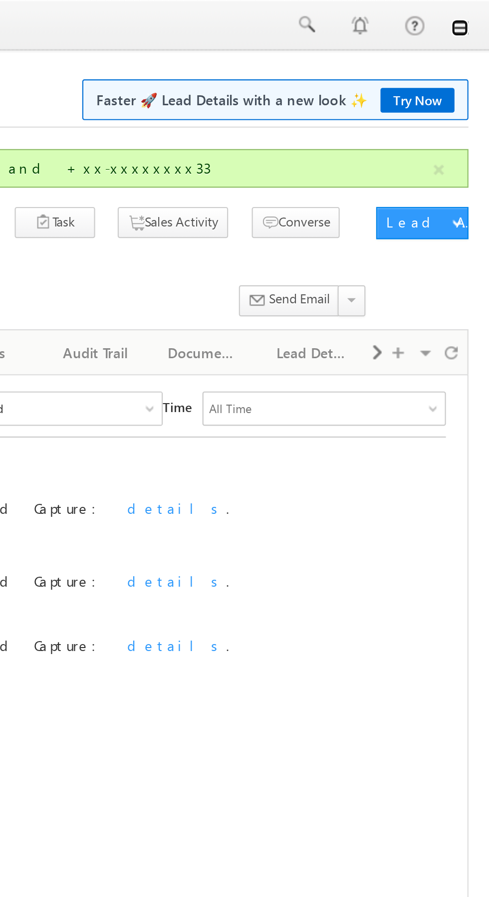
click at [473, 15] on link at bounding box center [475, 13] width 8 height 8
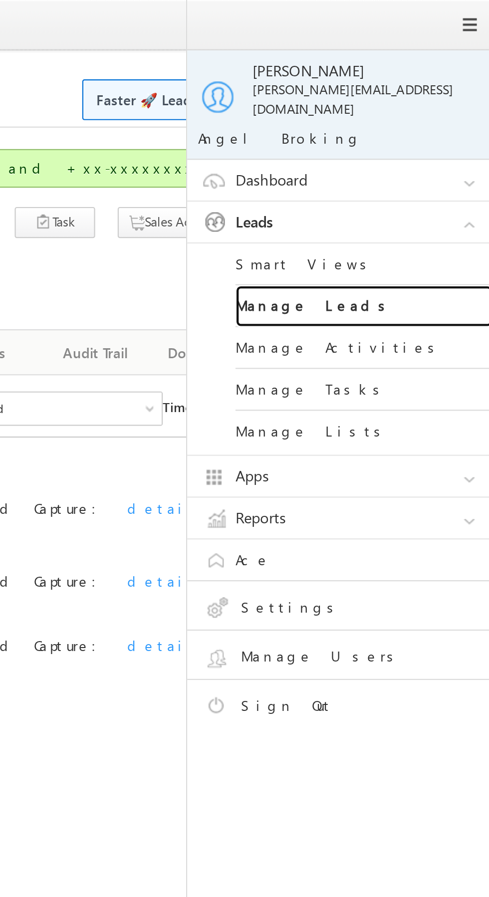
click at [428, 135] on link "Manage Leads" at bounding box center [430, 142] width 120 height 19
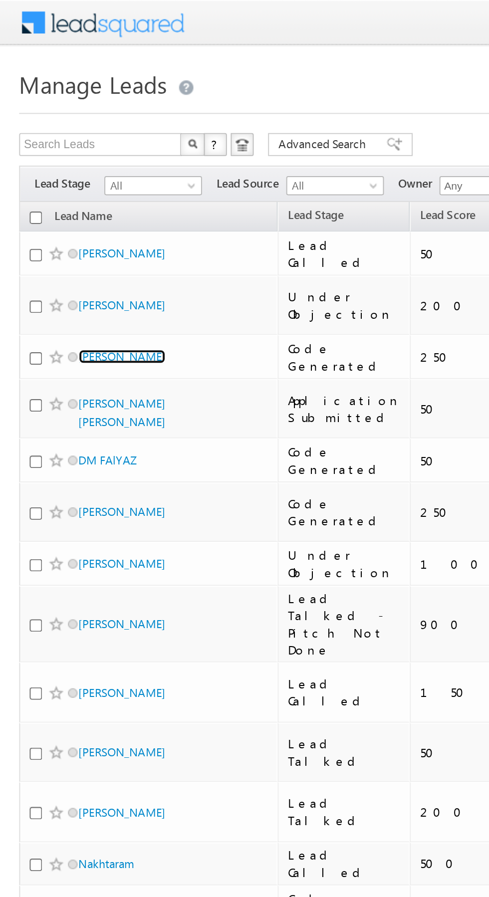
click at [64, 182] on link "[PERSON_NAME]" at bounding box center [63, 185] width 45 height 7
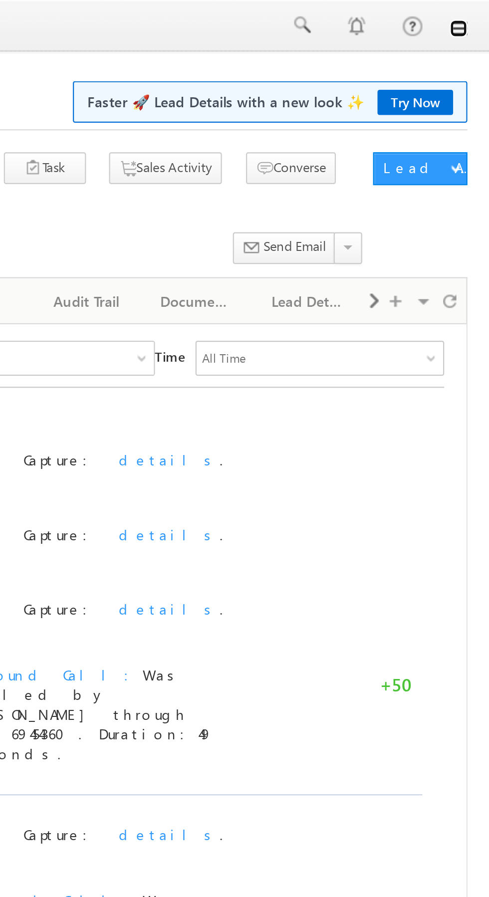
click at [476, 13] on link at bounding box center [475, 13] width 8 height 8
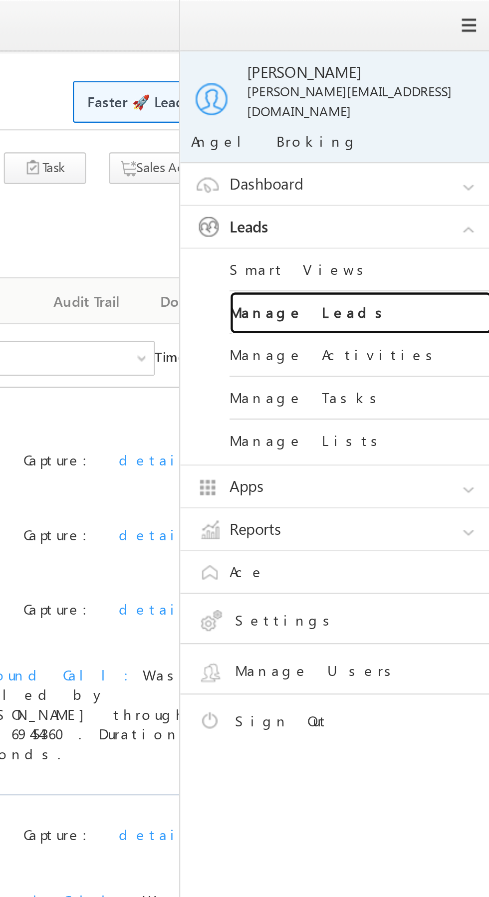
click at [425, 136] on link "Manage Leads" at bounding box center [430, 142] width 120 height 19
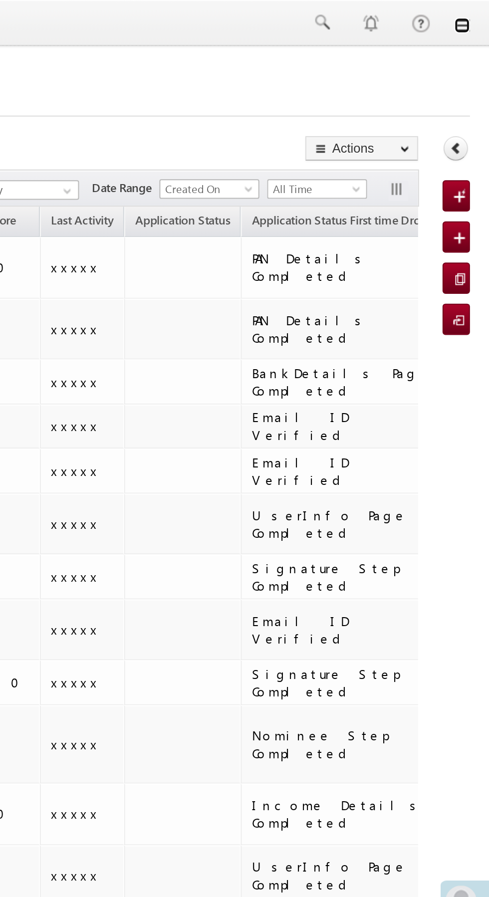
click at [478, 13] on link at bounding box center [475, 13] width 8 height 8
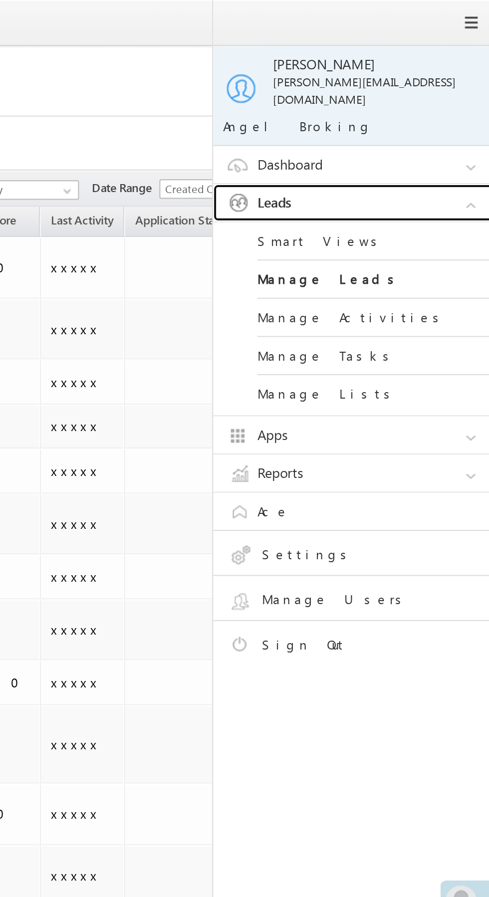
click at [446, 94] on link "Leads" at bounding box center [423, 103] width 150 height 19
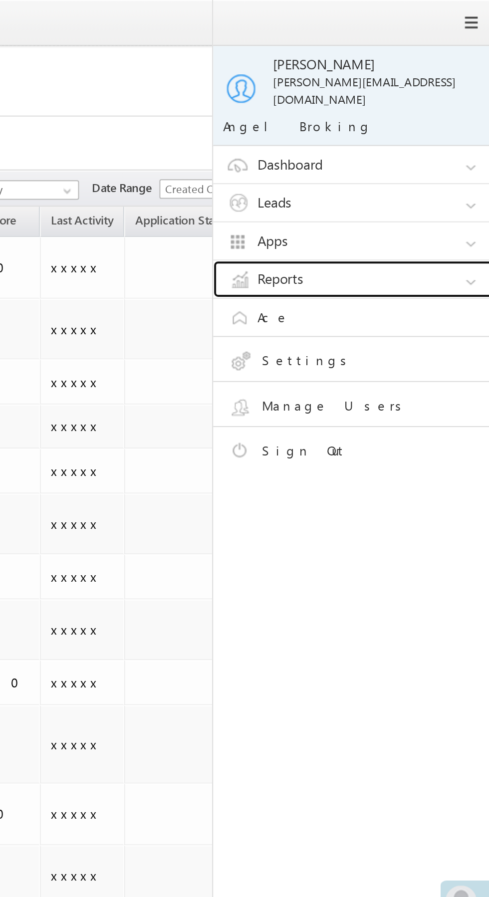
click at [431, 134] on link "Reports" at bounding box center [423, 142] width 150 height 19
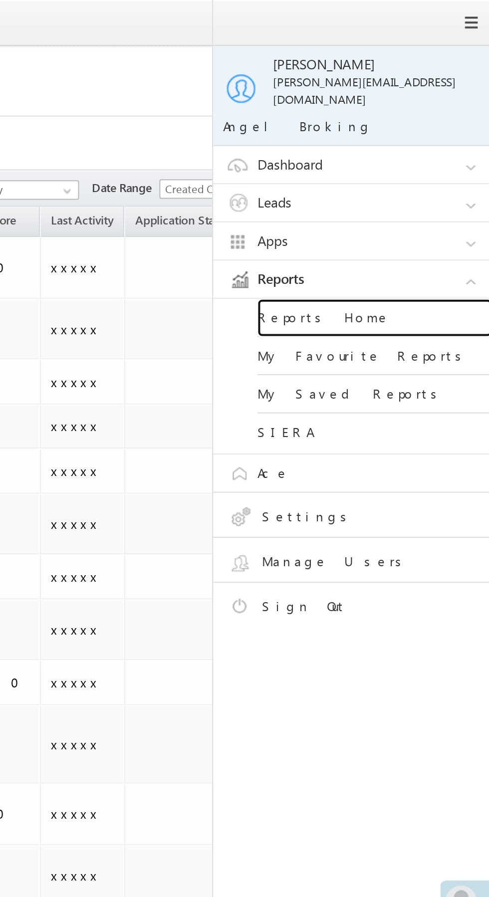
click at [420, 152] on link "Reports Home" at bounding box center [430, 161] width 120 height 19
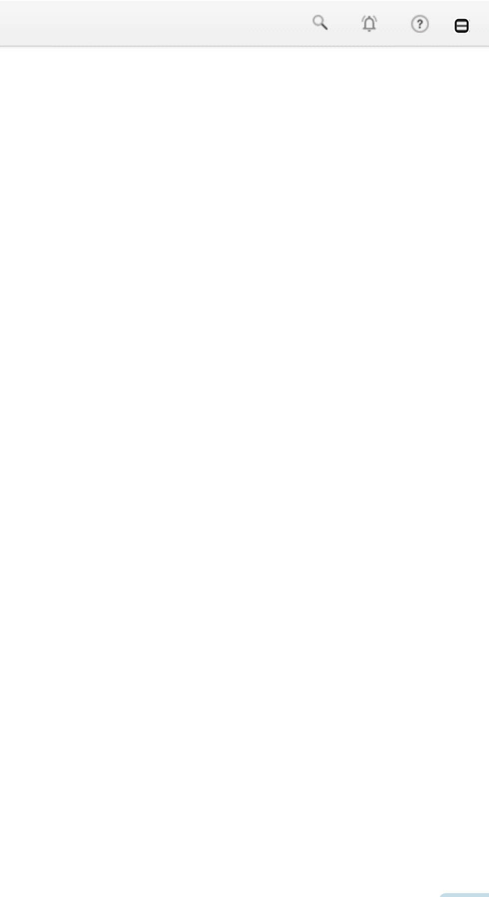
click at [476, 16] on link at bounding box center [475, 13] width 8 height 8
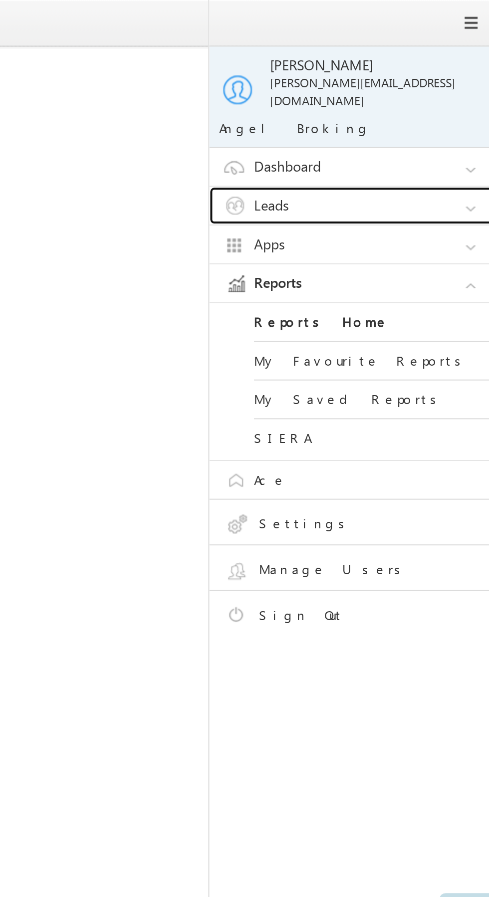
click at [435, 97] on link "Leads" at bounding box center [423, 103] width 150 height 19
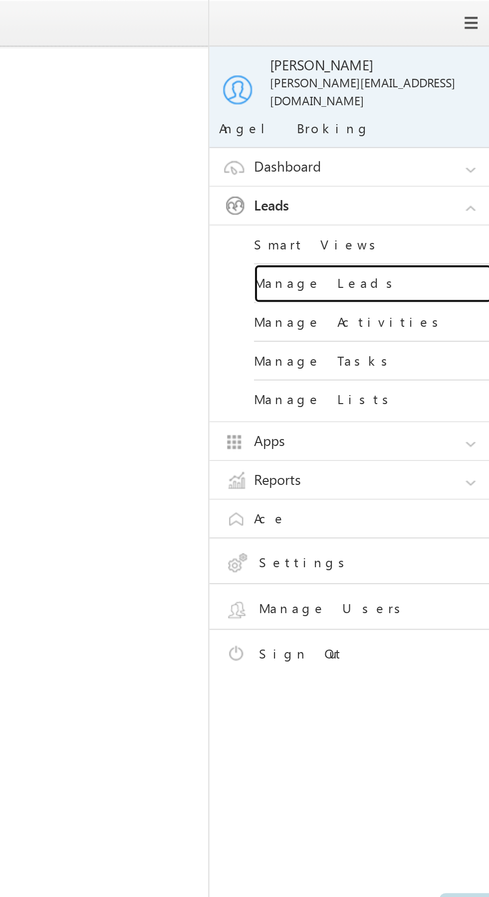
click at [446, 135] on link "Manage Leads" at bounding box center [430, 142] width 120 height 19
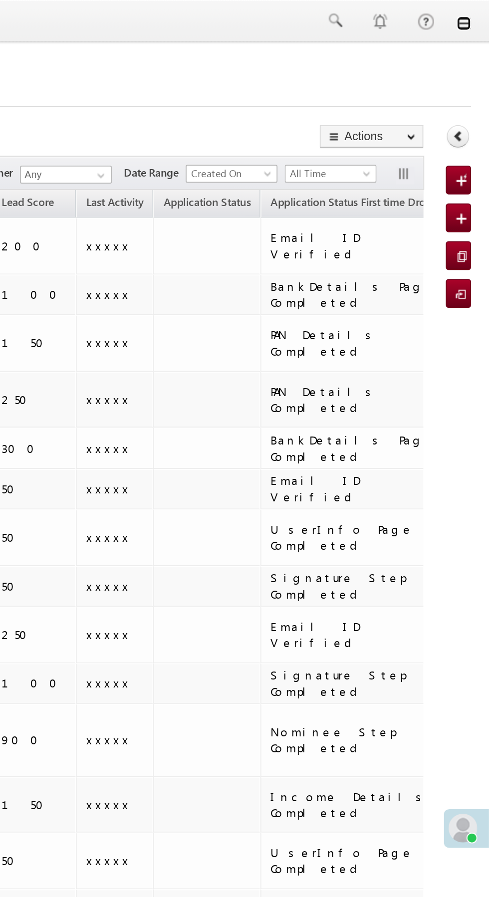
click at [475, 14] on link at bounding box center [475, 13] width 8 height 8
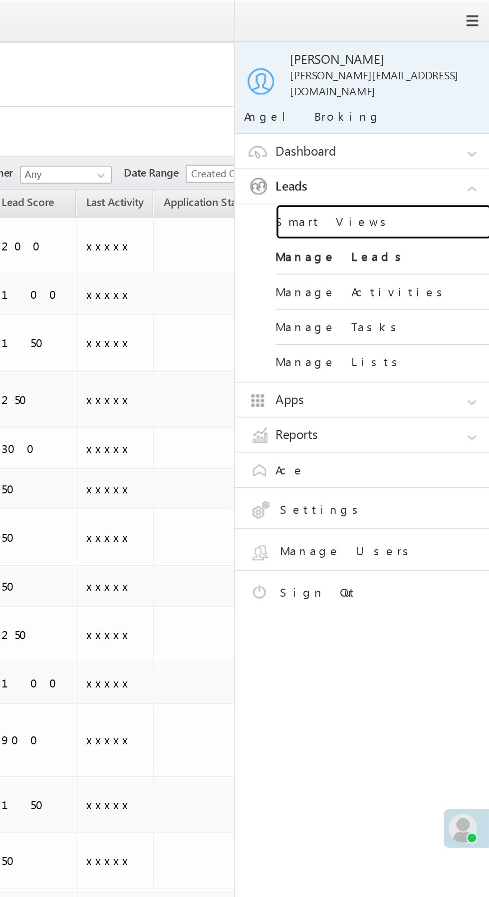
click at [439, 120] on link "Smart Views" at bounding box center [430, 122] width 120 height 19
